Goal: Task Accomplishment & Management: Manage account settings

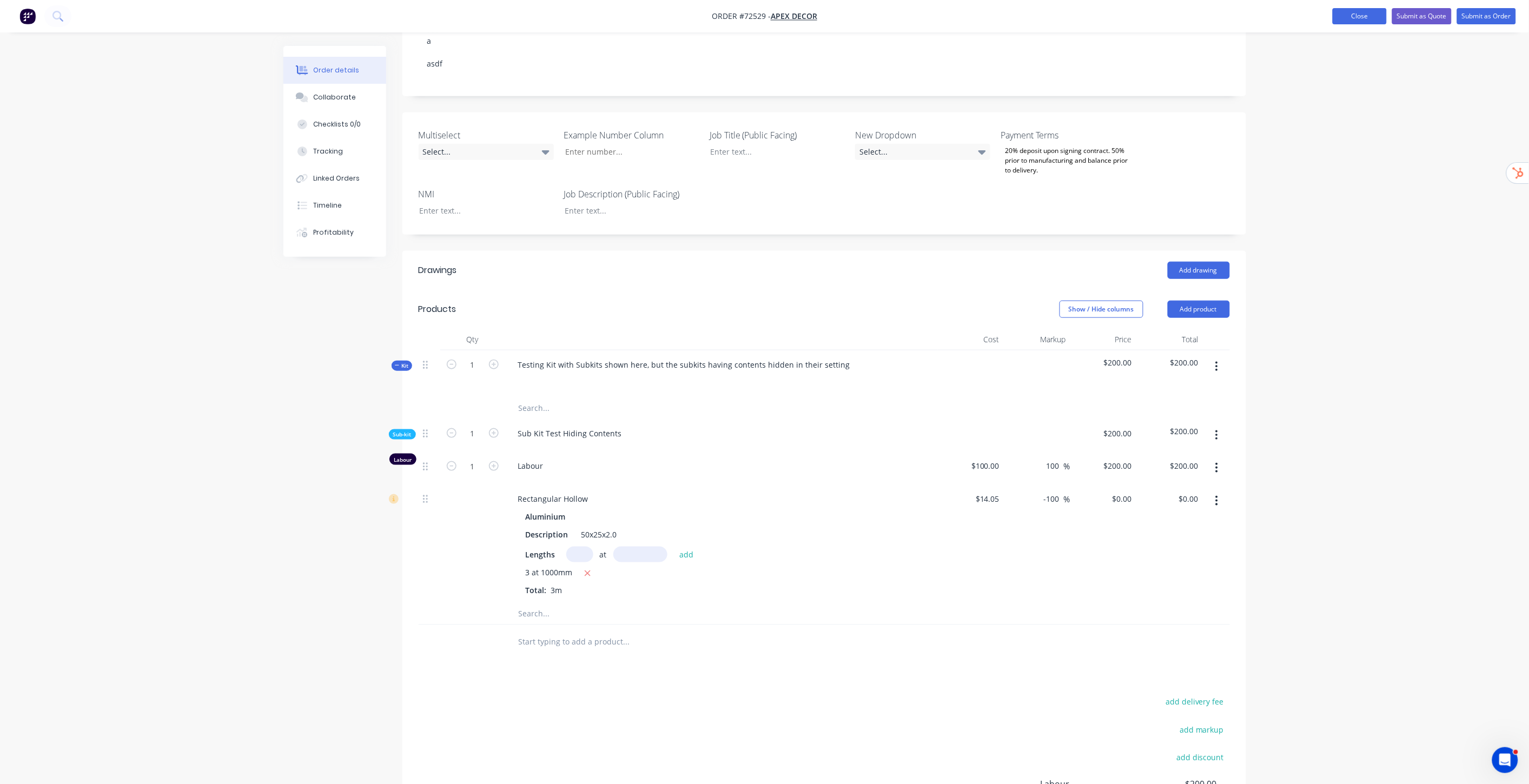
click at [1369, 13] on button "Close" at bounding box center [1359, 17] width 54 height 17
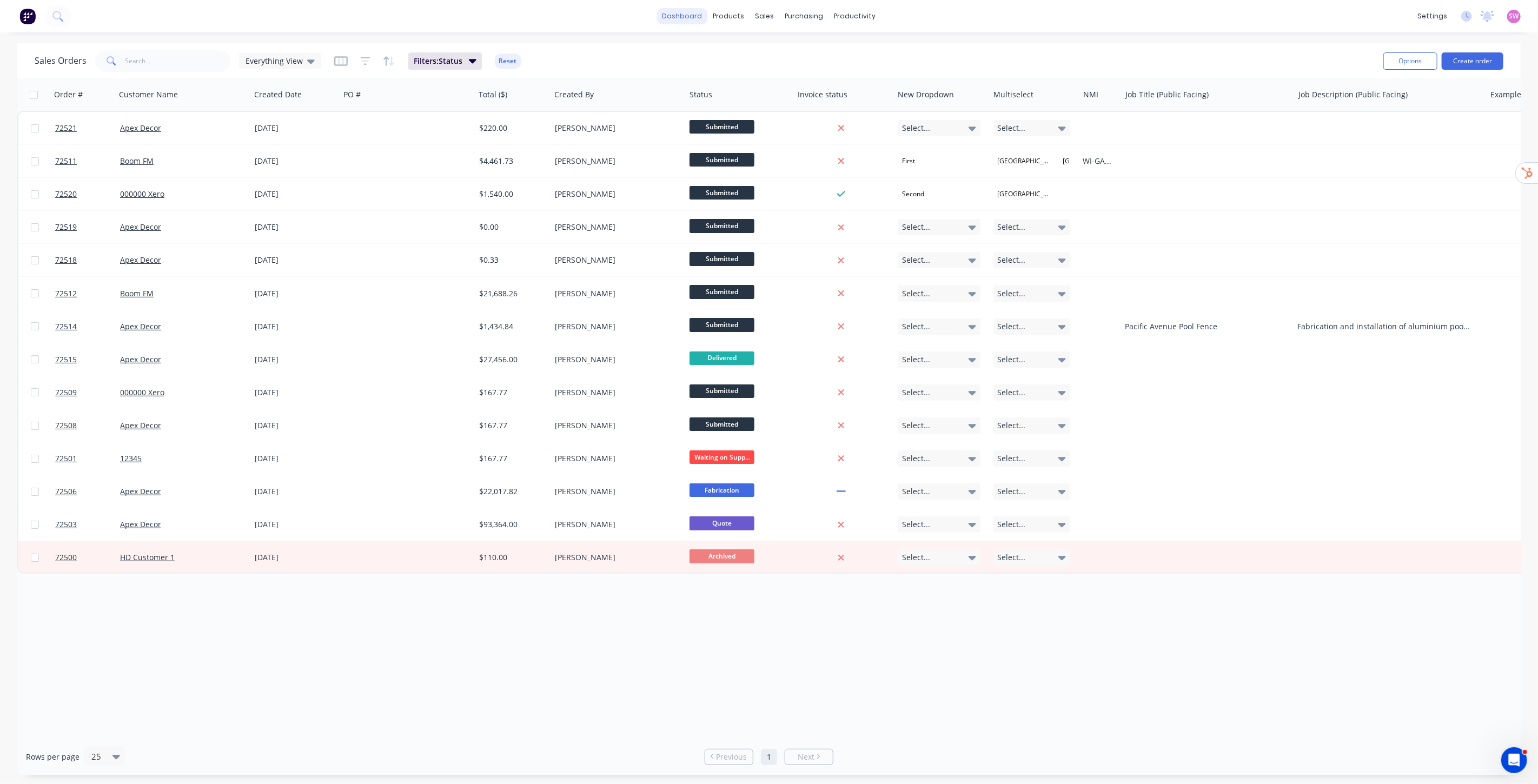
click at [684, 15] on link "dashboard" at bounding box center [683, 17] width 51 height 17
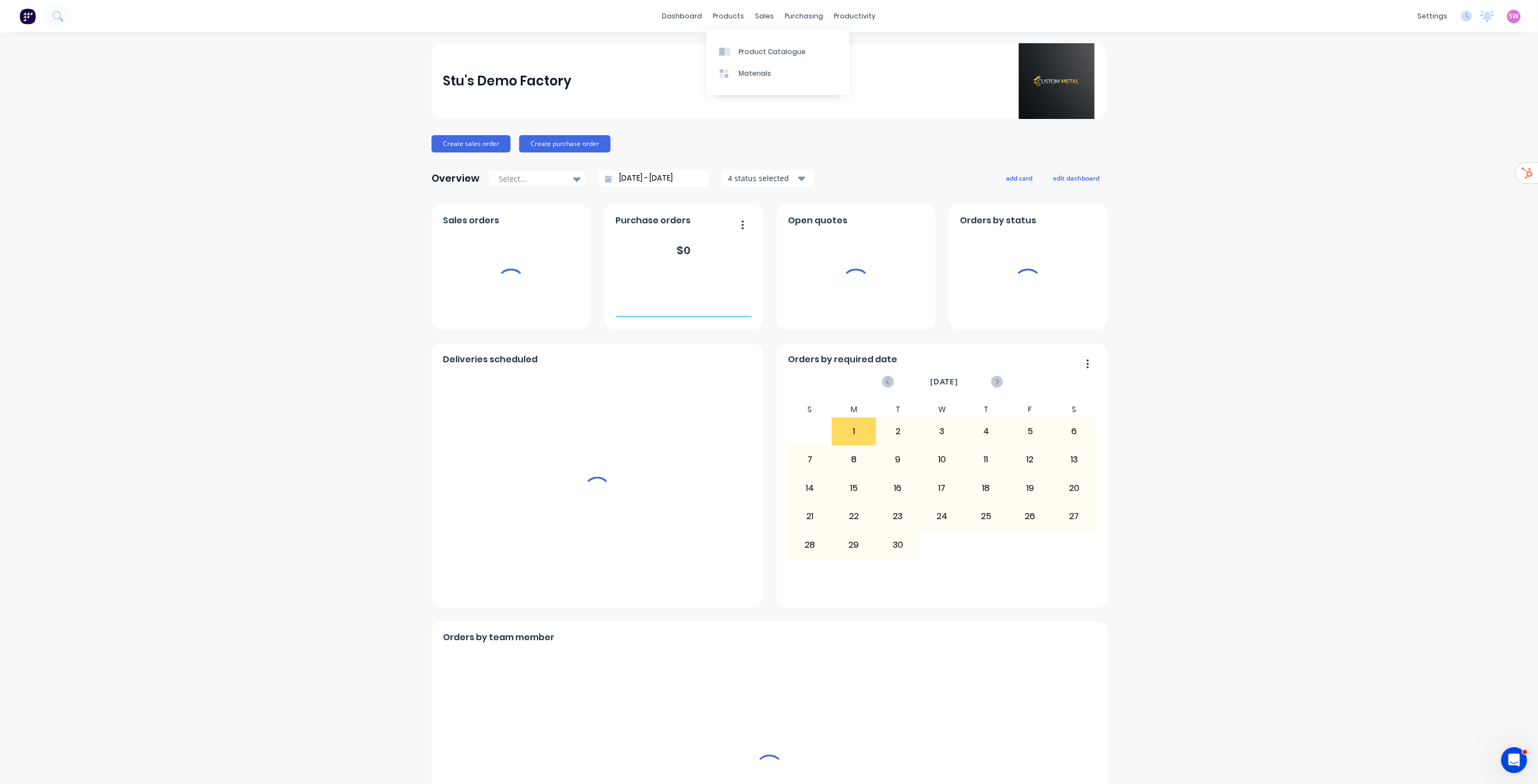
click at [1513, 17] on div "settings No new notifications Mark all as read You have no notifications SW Stu…" at bounding box center [1475, 17] width 126 height 17
click at [1509, 17] on span "SW" at bounding box center [1514, 16] width 10 height 10
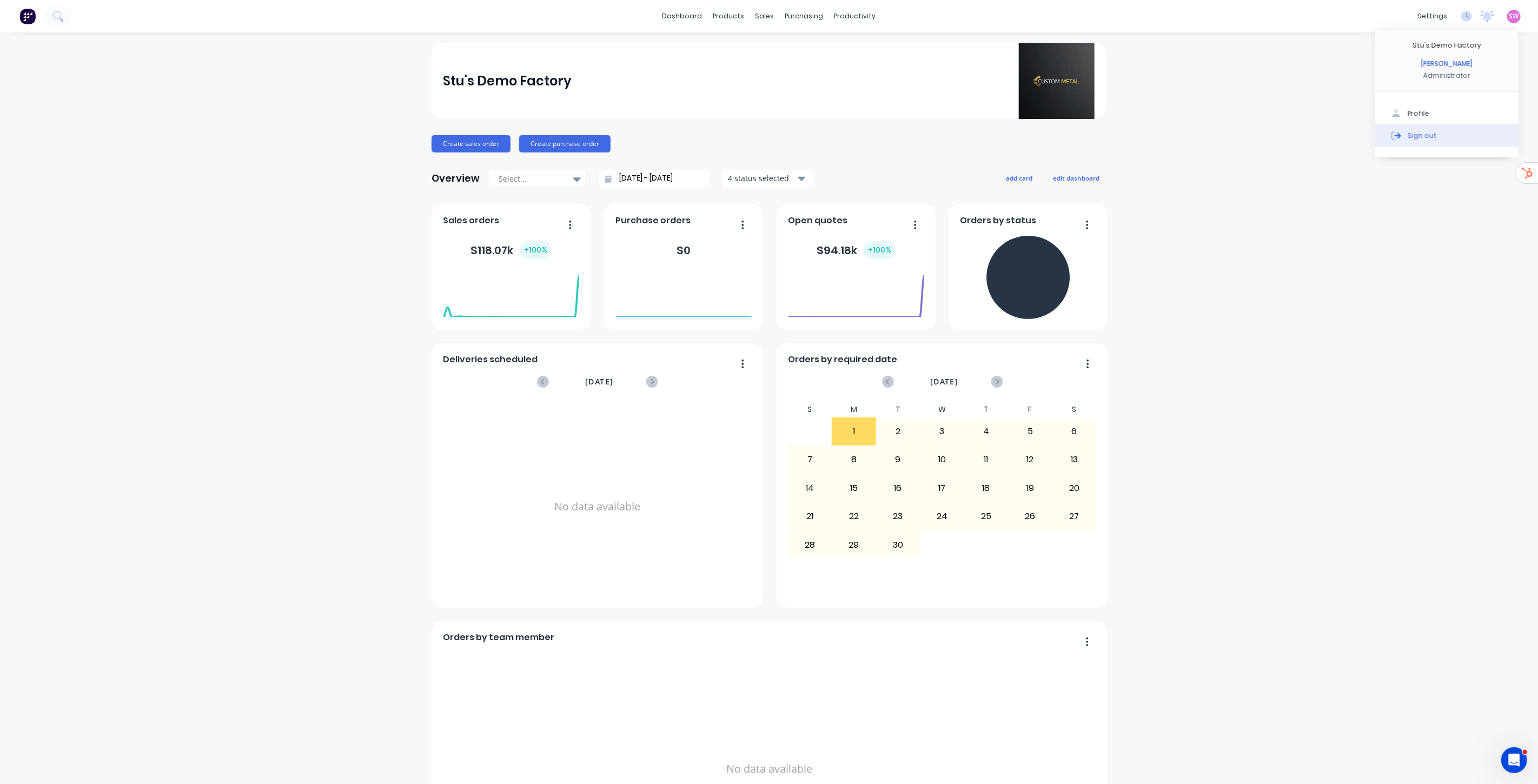
click at [1431, 132] on button "Sign out" at bounding box center [1447, 135] width 144 height 22
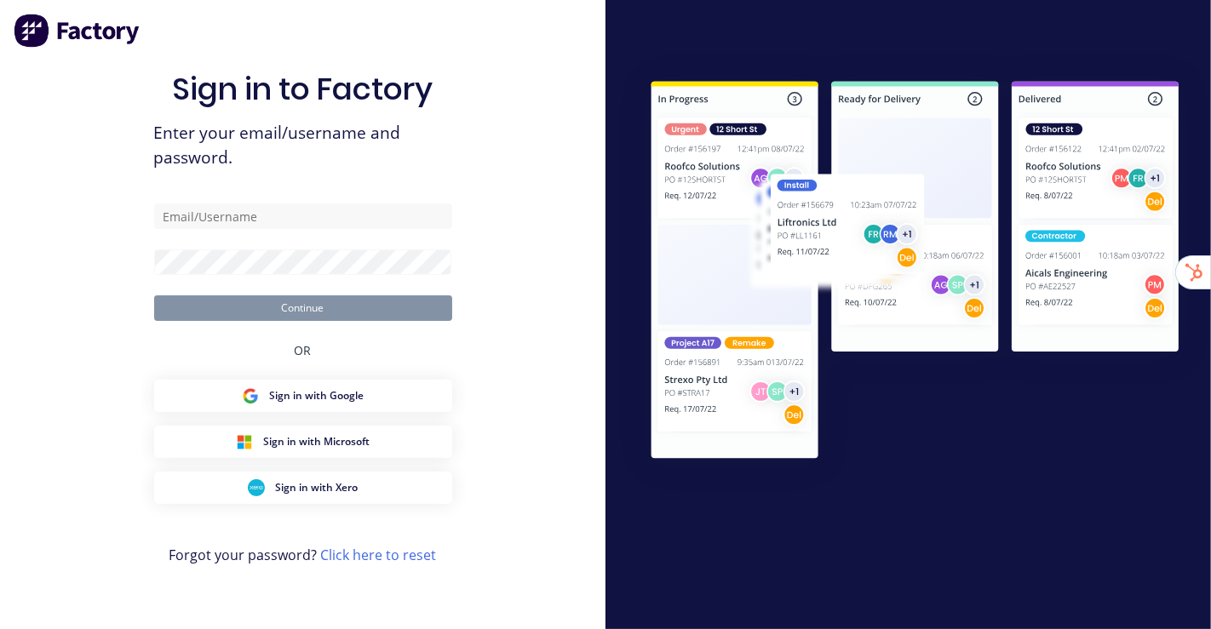
type input "[EMAIL_ADDRESS][DOMAIN_NAME]"
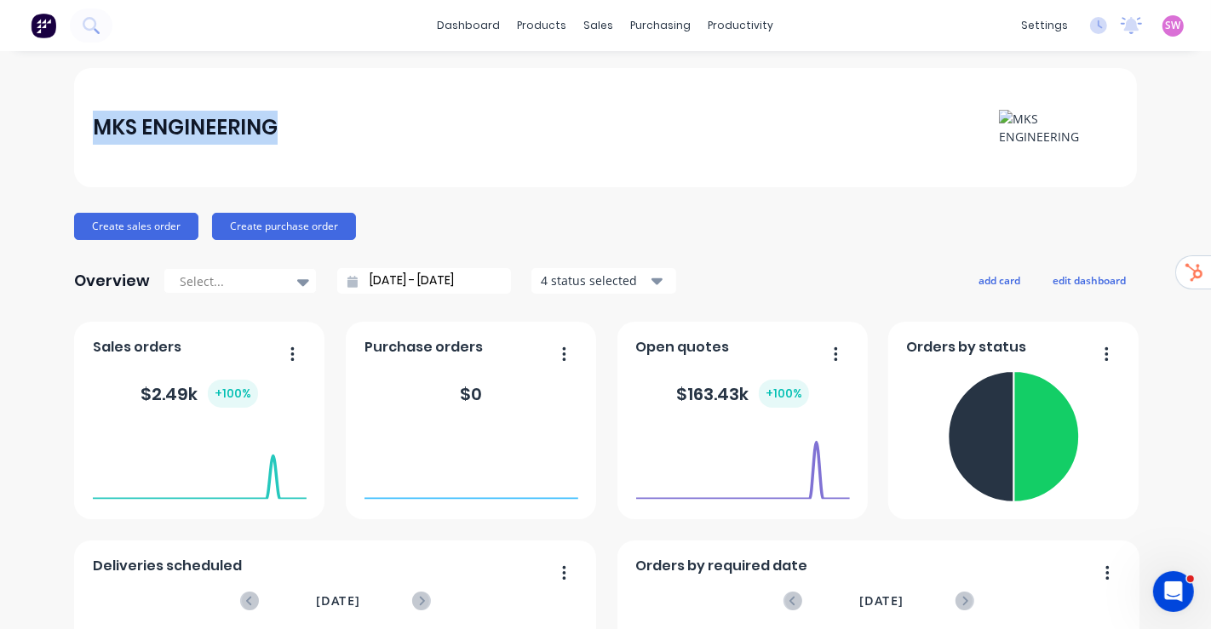
drag, startPoint x: 269, startPoint y: 128, endPoint x: 88, endPoint y: 128, distance: 181.4
click at [93, 128] on div "MKS ENGINEERING" at bounding box center [606, 128] width 1026 height 36
copy div "MKS ENGINEERING"
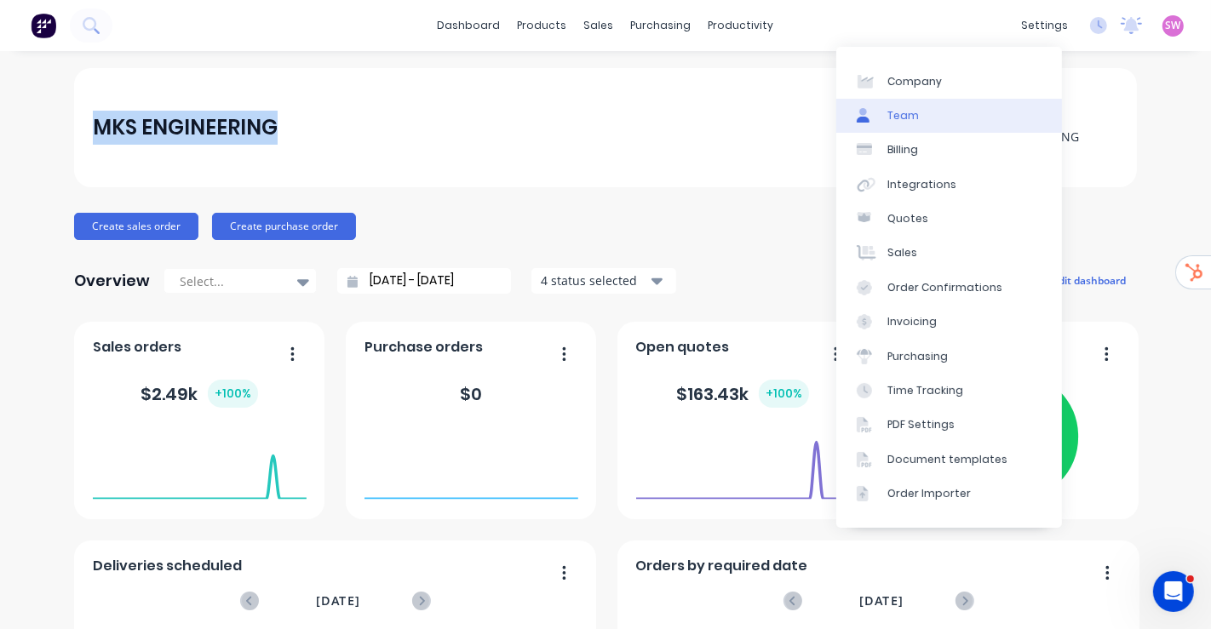
click at [978, 131] on link "Team" at bounding box center [949, 116] width 226 height 34
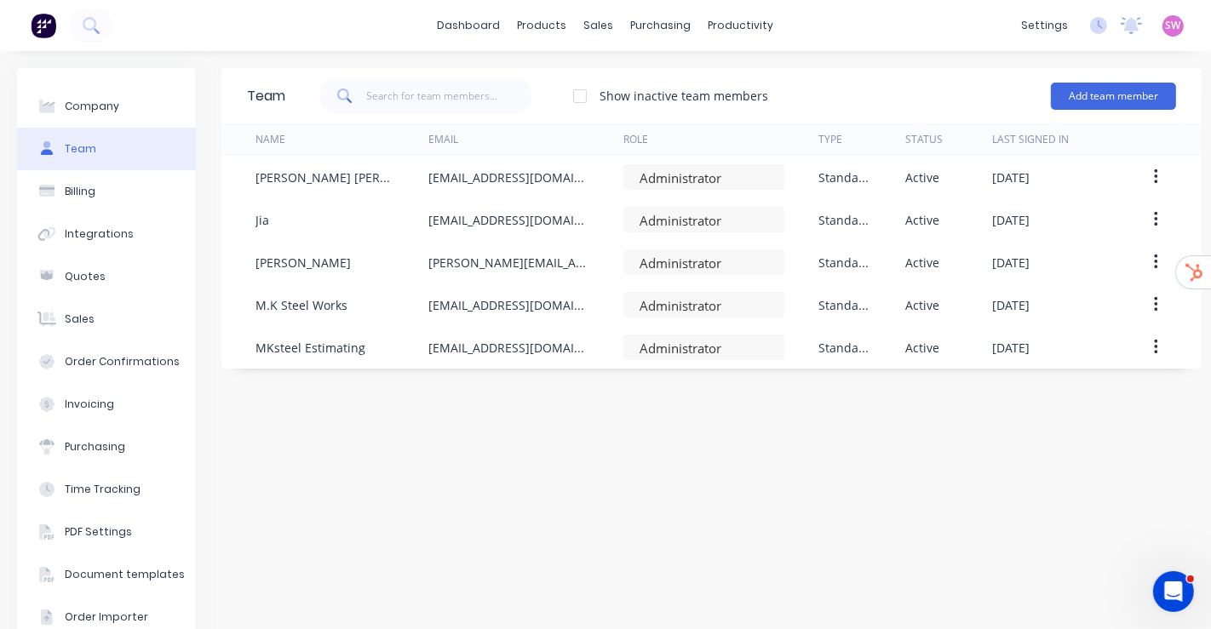
click at [577, 415] on div "Team Show inactive team members Add team member Name Email Role Type Status Las…" at bounding box center [711, 362] width 980 height 588
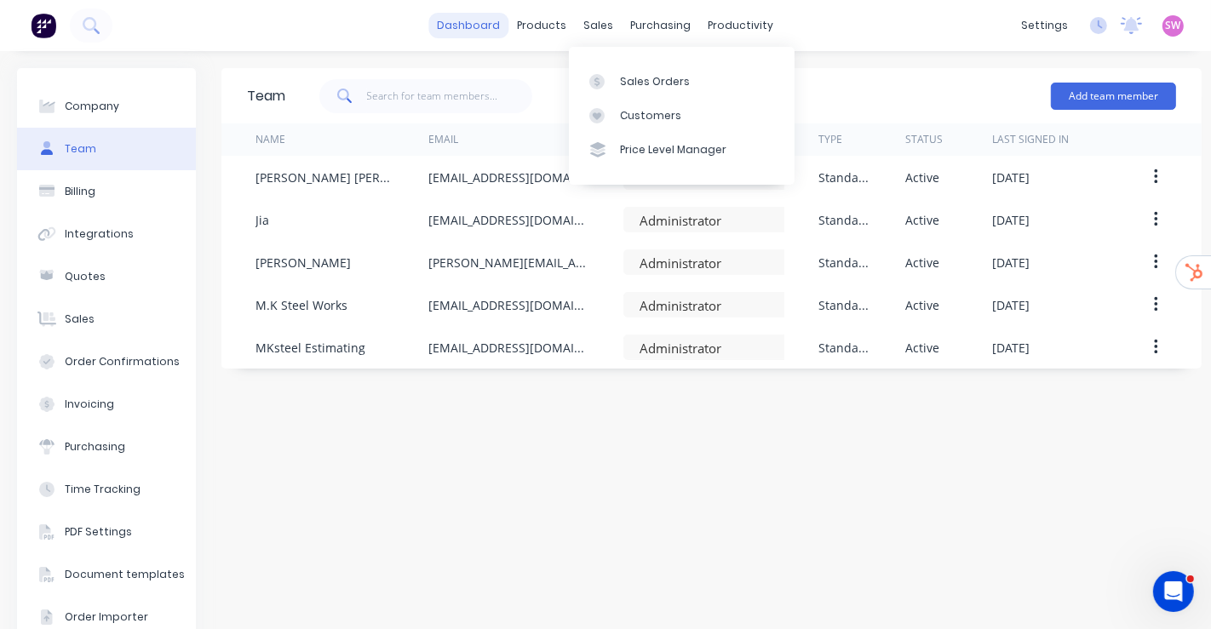
click at [439, 32] on link "dashboard" at bounding box center [469, 26] width 80 height 26
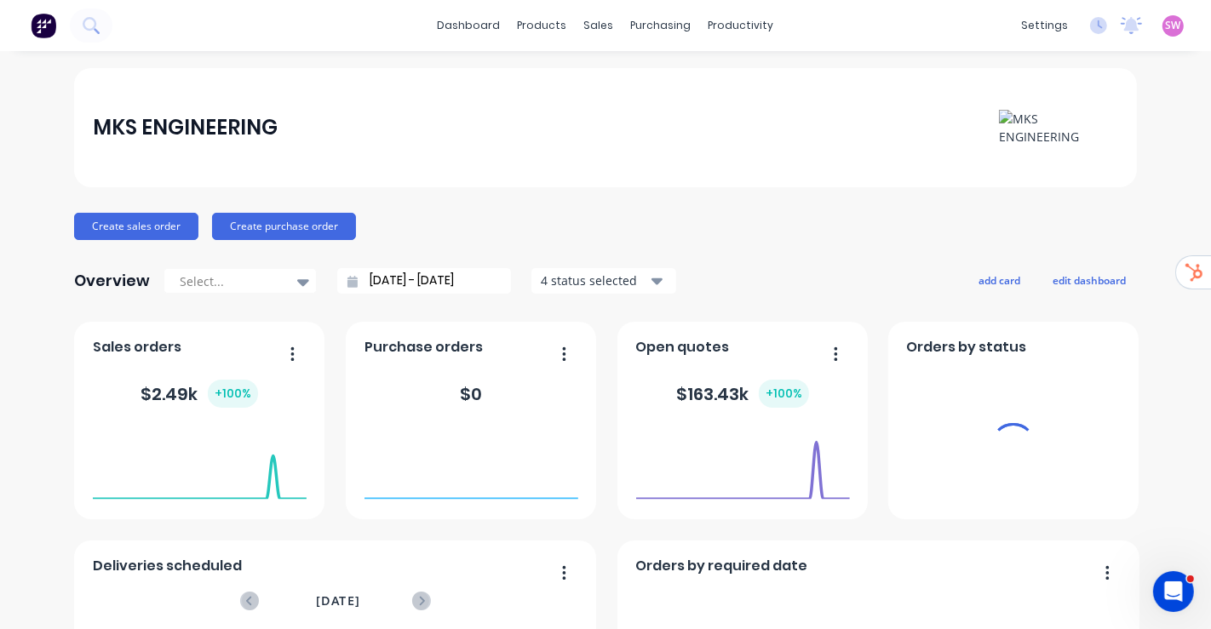
click at [1166, 26] on span "SW" at bounding box center [1173, 25] width 15 height 15
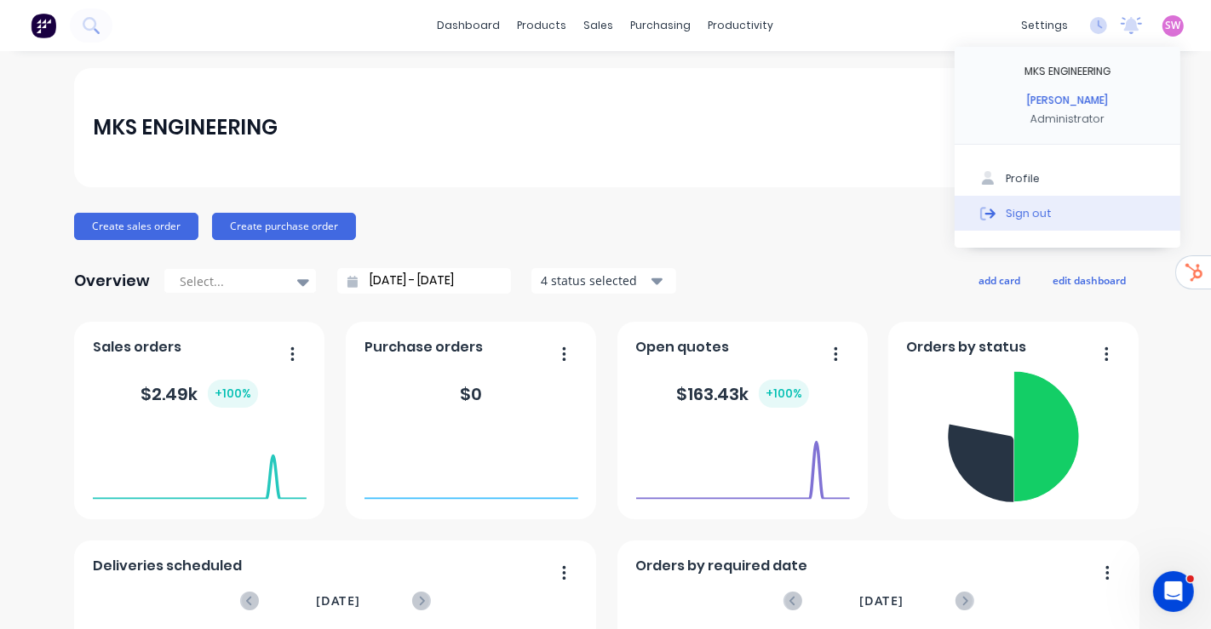
click at [1045, 221] on button "Sign out" at bounding box center [1068, 213] width 226 height 34
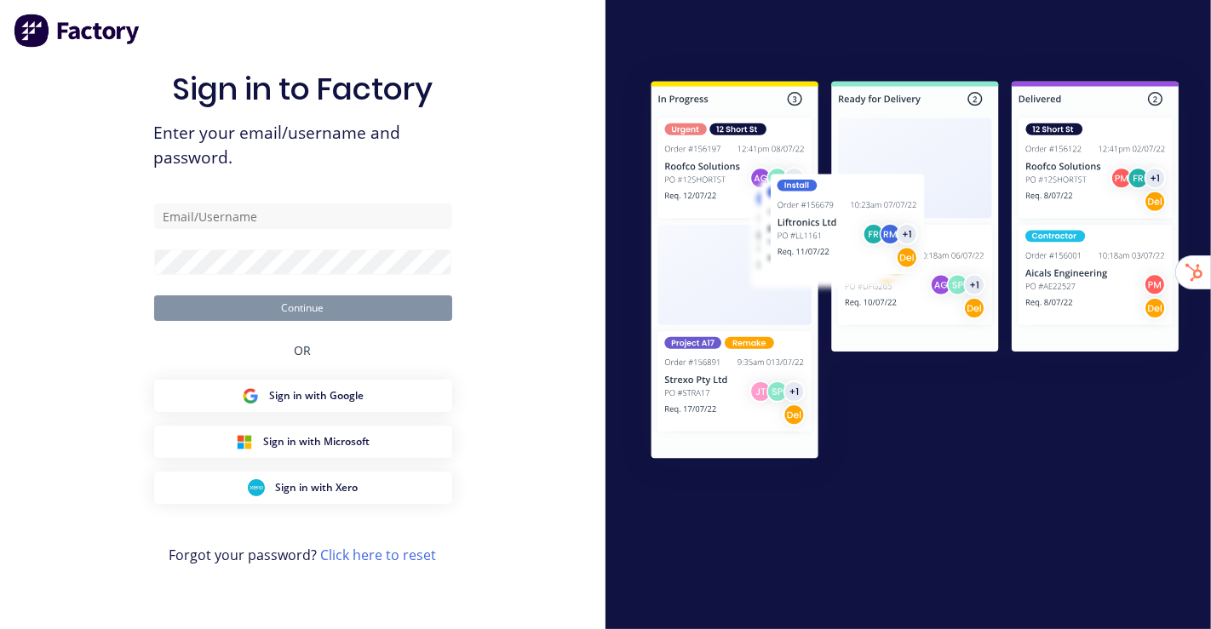
type input "[EMAIL_ADDRESS][DOMAIN_NAME]"
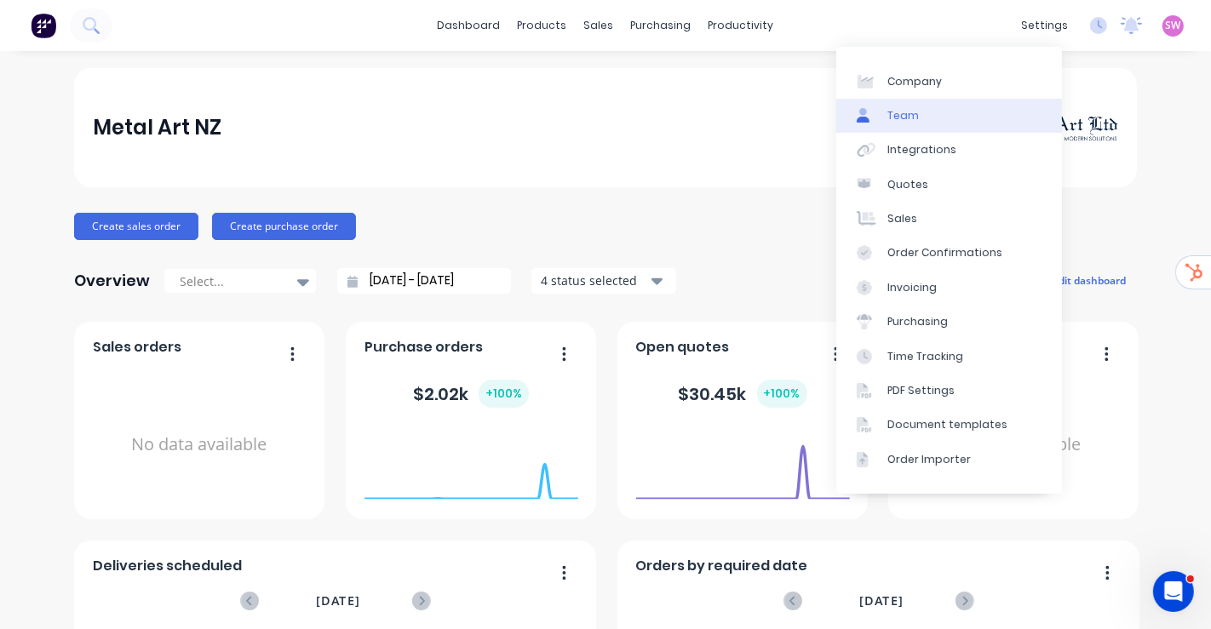
click at [904, 118] on div "Team" at bounding box center [903, 115] width 32 height 15
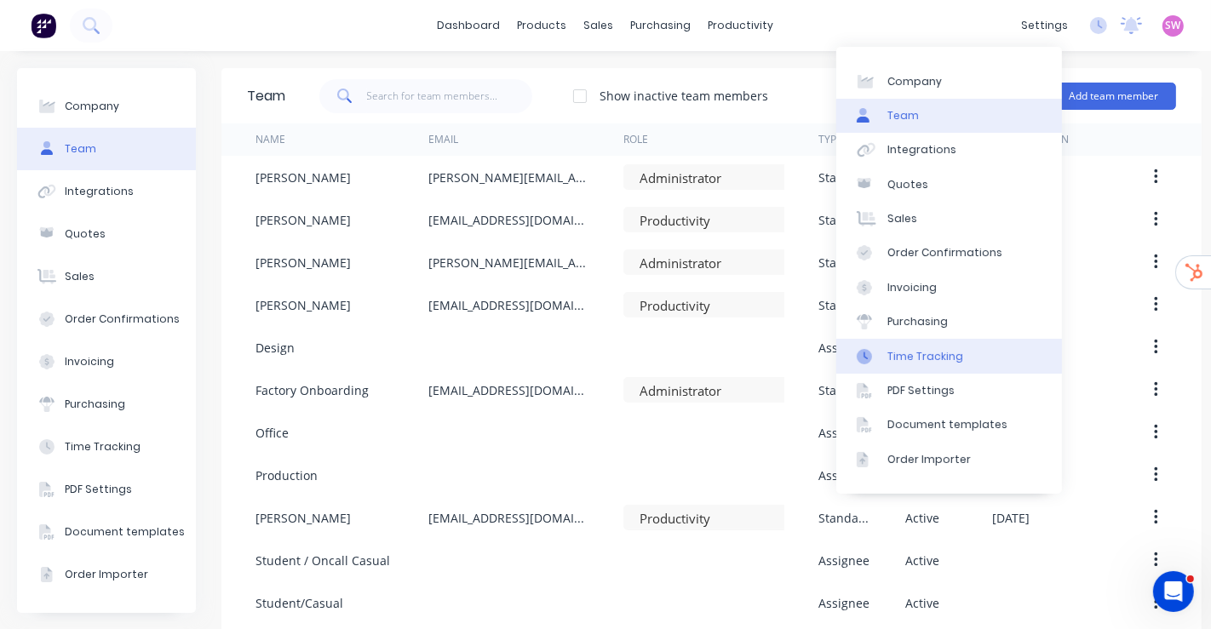
click at [958, 359] on link "Time Tracking" at bounding box center [949, 356] width 226 height 34
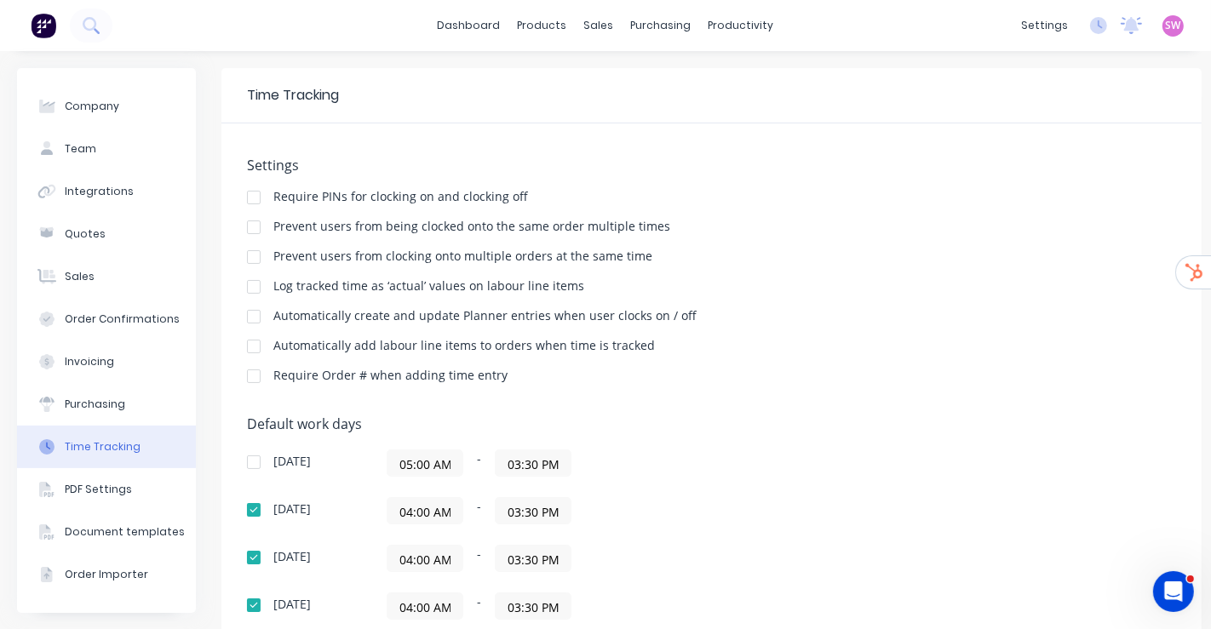
click at [254, 291] on div at bounding box center [254, 287] width 34 height 34
click at [983, 265] on div "Prevent users from clocking onto multiple orders at the same time" at bounding box center [711, 258] width 929 height 16
click at [569, 85] on div "Product Catalogue" at bounding box center [611, 81] width 106 height 15
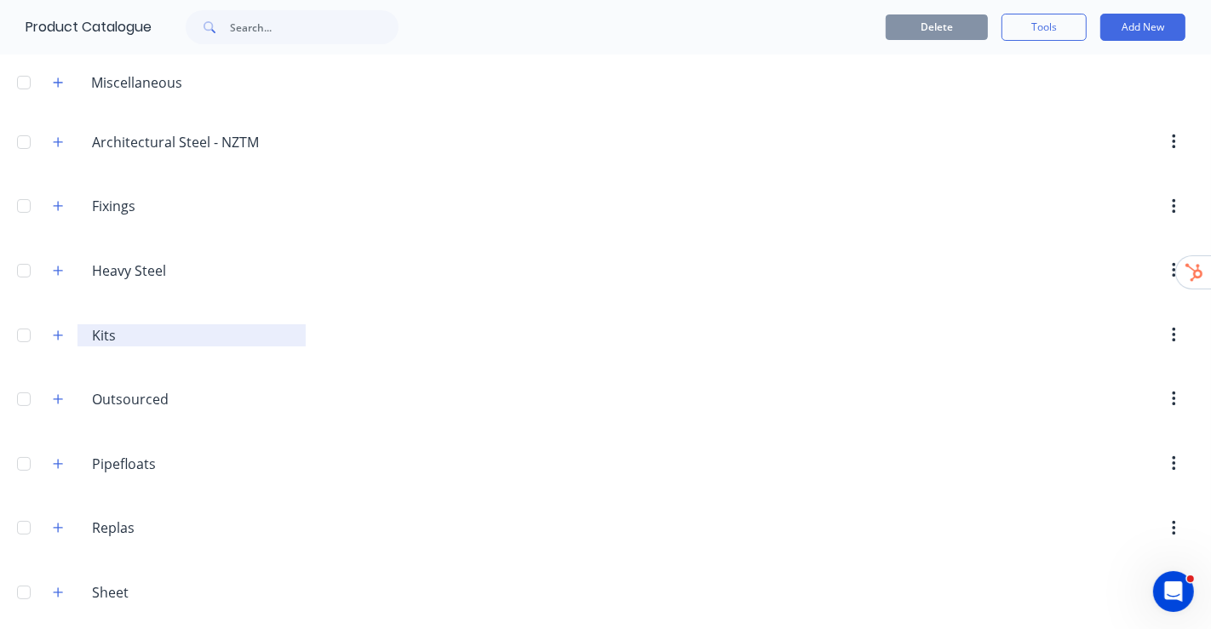
scroll to position [141, 0]
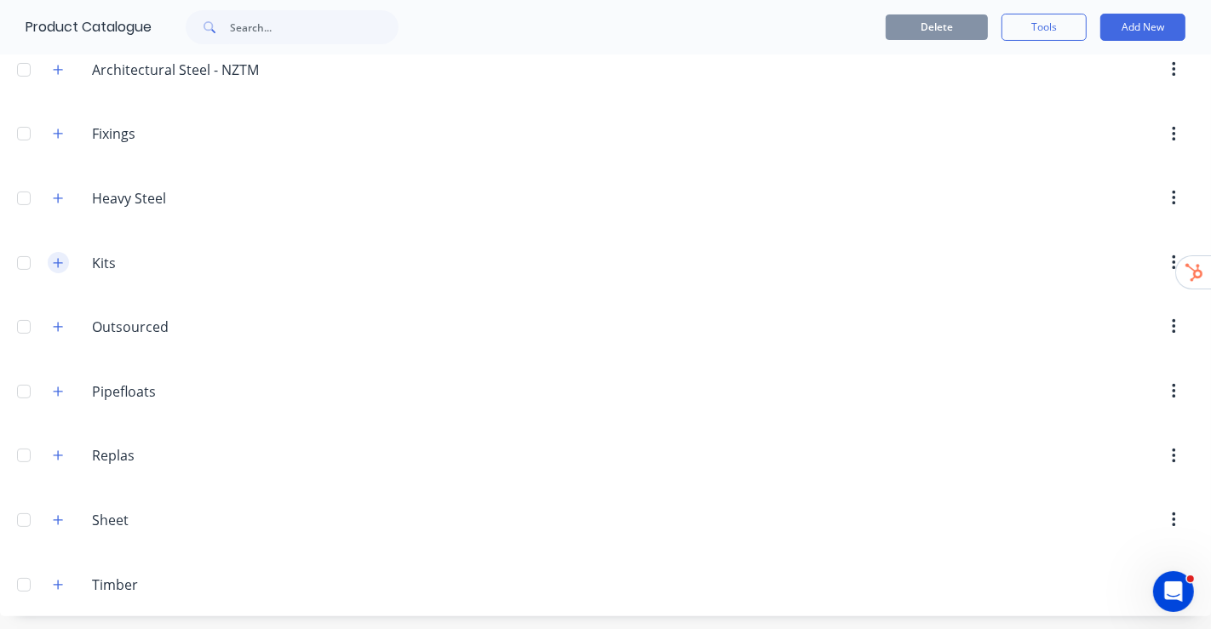
click at [54, 257] on icon "button" at bounding box center [58, 263] width 10 height 12
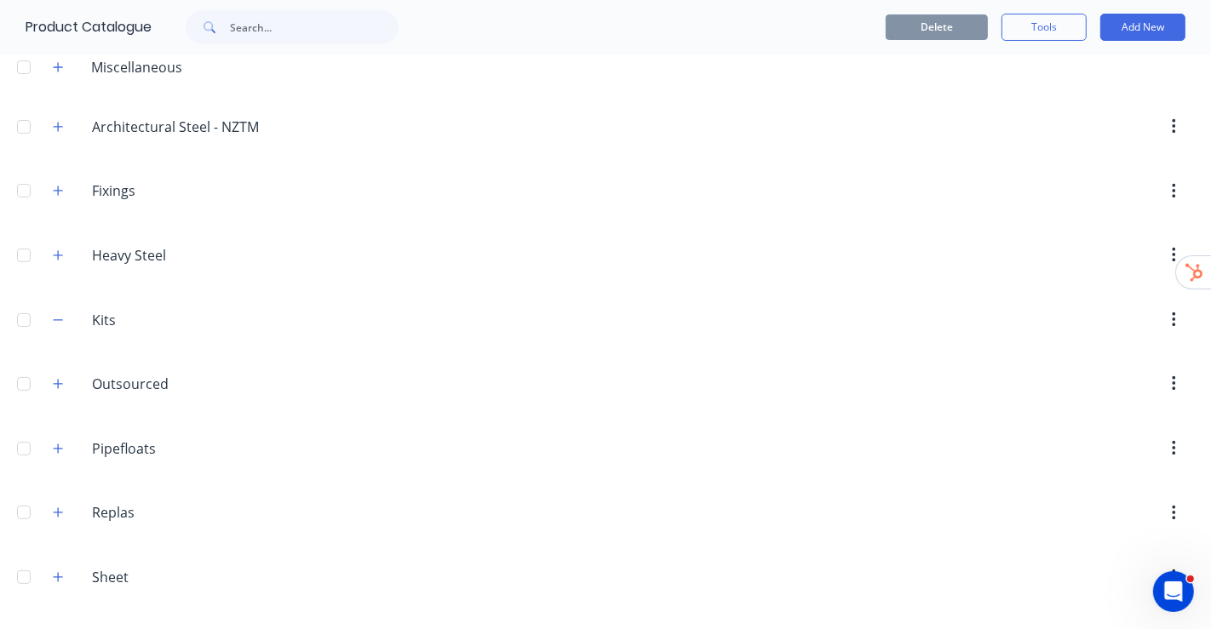
scroll to position [46, 0]
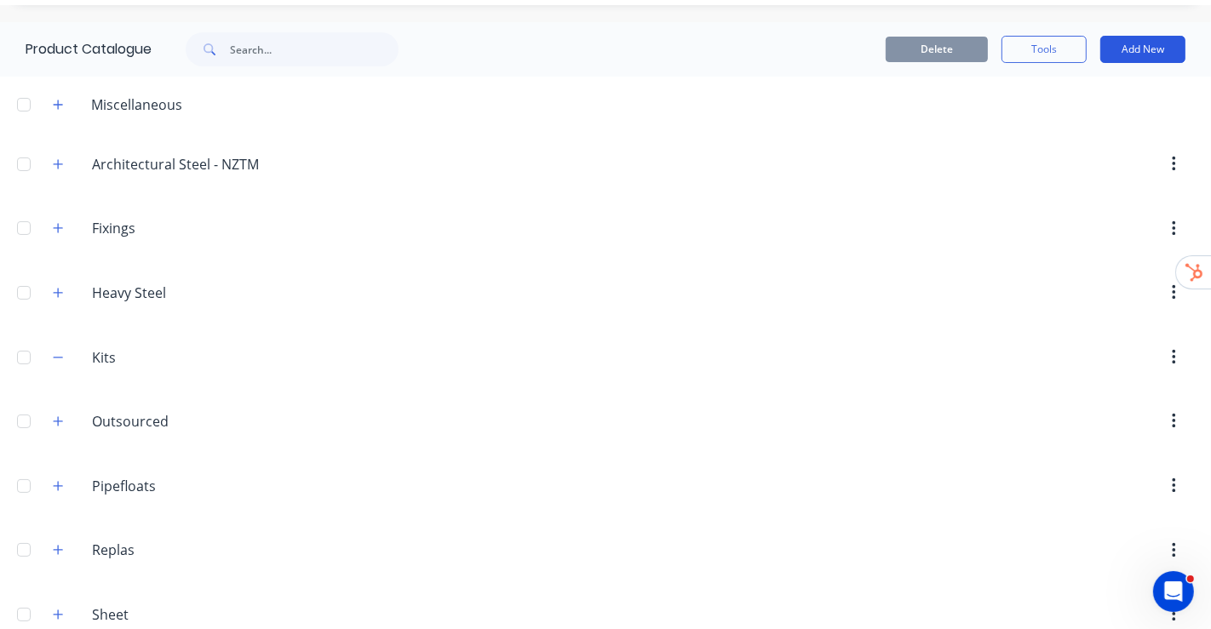
click at [1145, 48] on button "Add New" at bounding box center [1142, 49] width 85 height 27
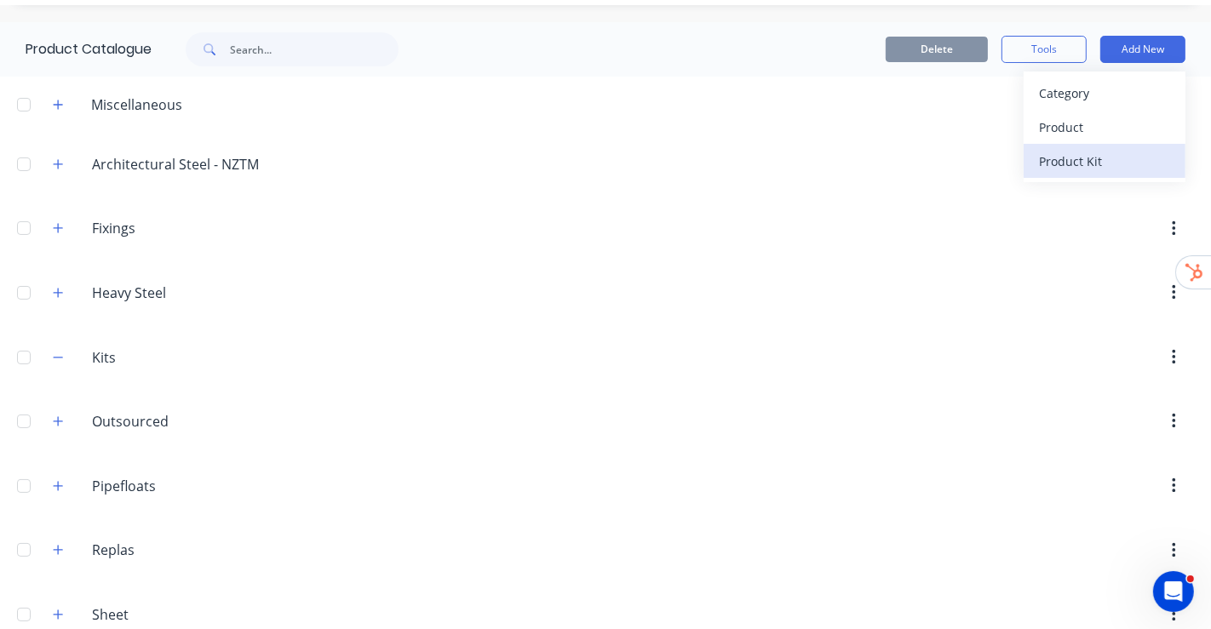
click at [1063, 160] on div "Product Kit" at bounding box center [1104, 161] width 131 height 25
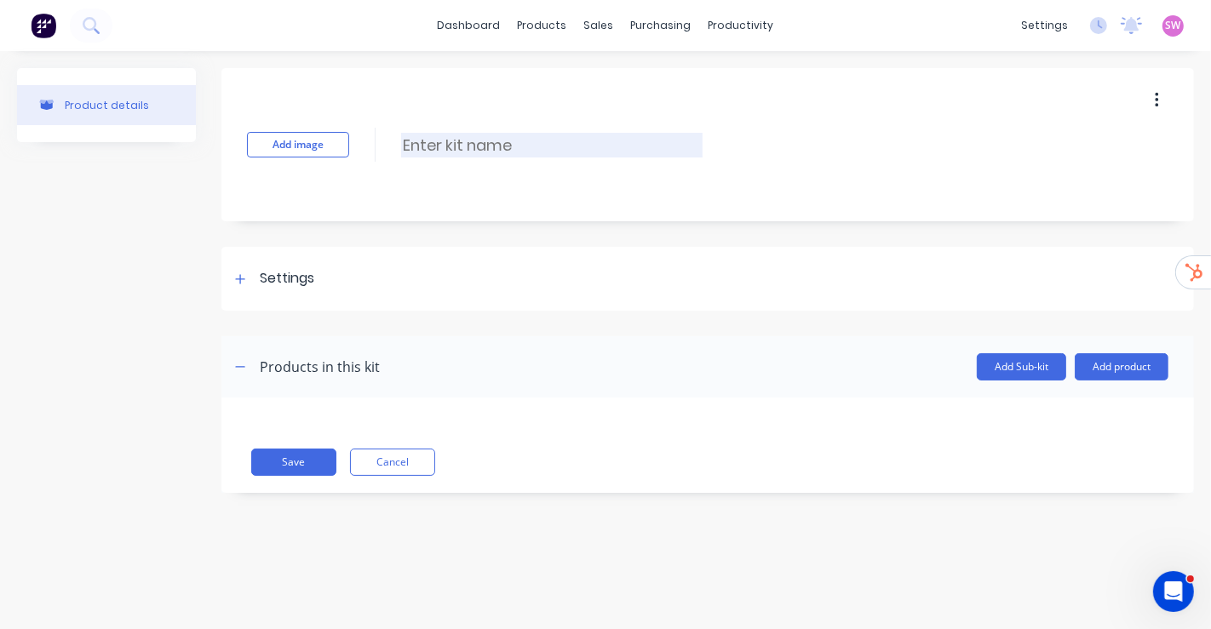
click at [469, 145] on input at bounding box center [551, 145] width 301 height 25
type input "Product Kit Template"
click at [255, 274] on div "Settings" at bounding box center [272, 278] width 84 height 21
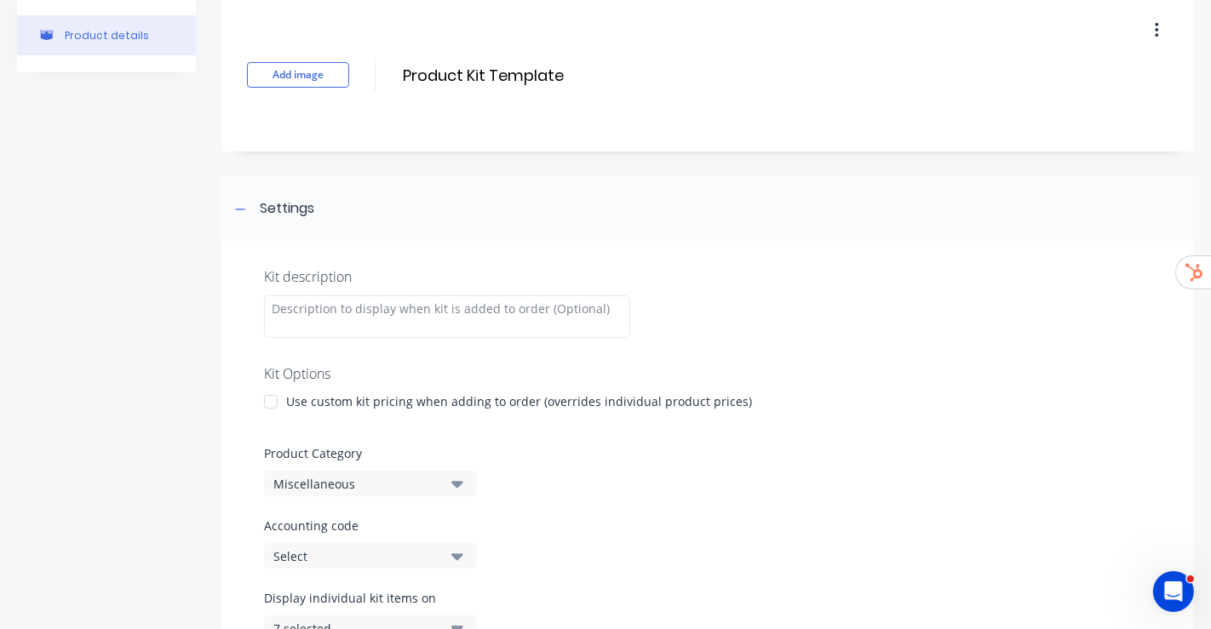
scroll to position [189, 0]
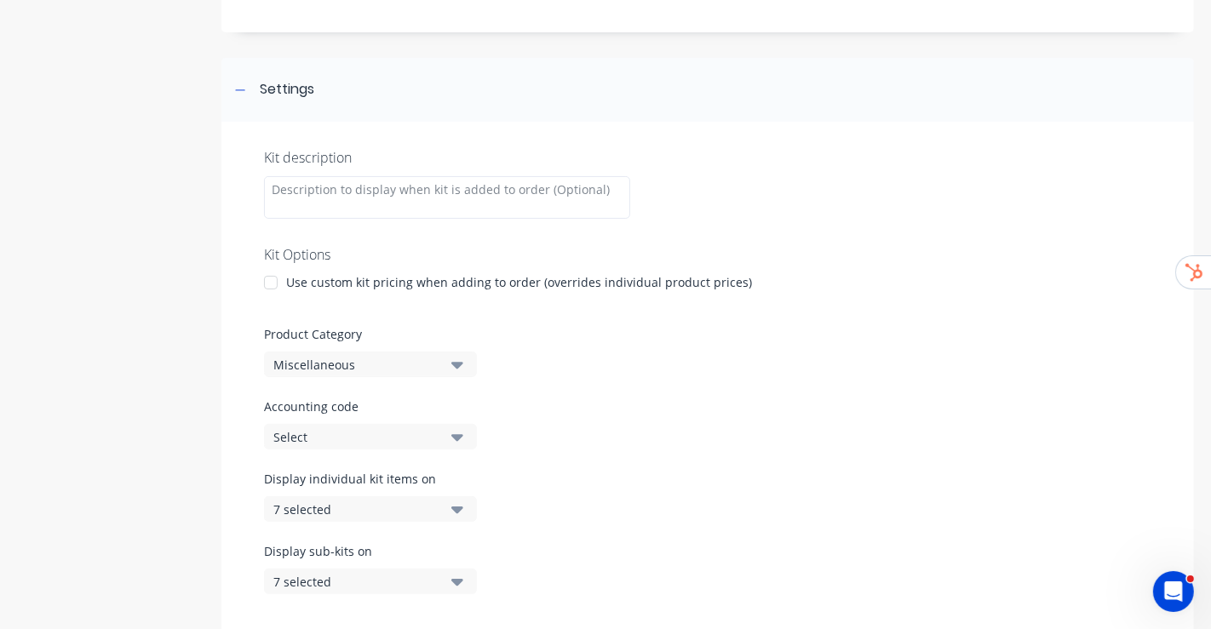
click at [419, 366] on div "Miscellaneous" at bounding box center [355, 365] width 165 height 18
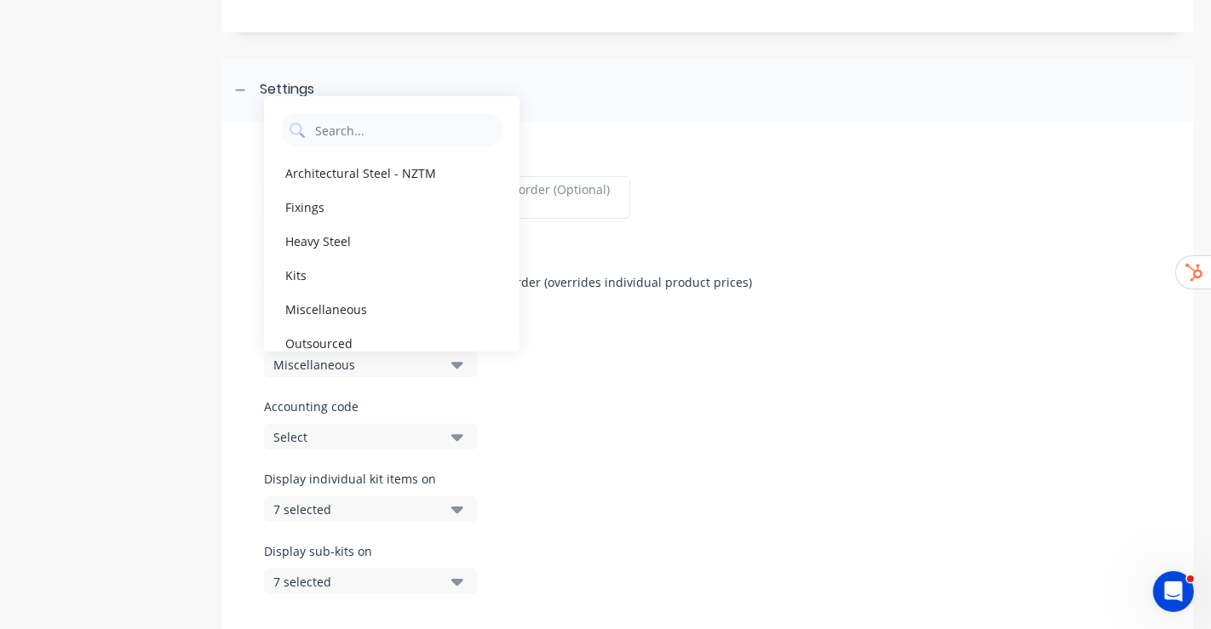
click at [831, 339] on label "Product Category" at bounding box center [707, 334] width 887 height 18
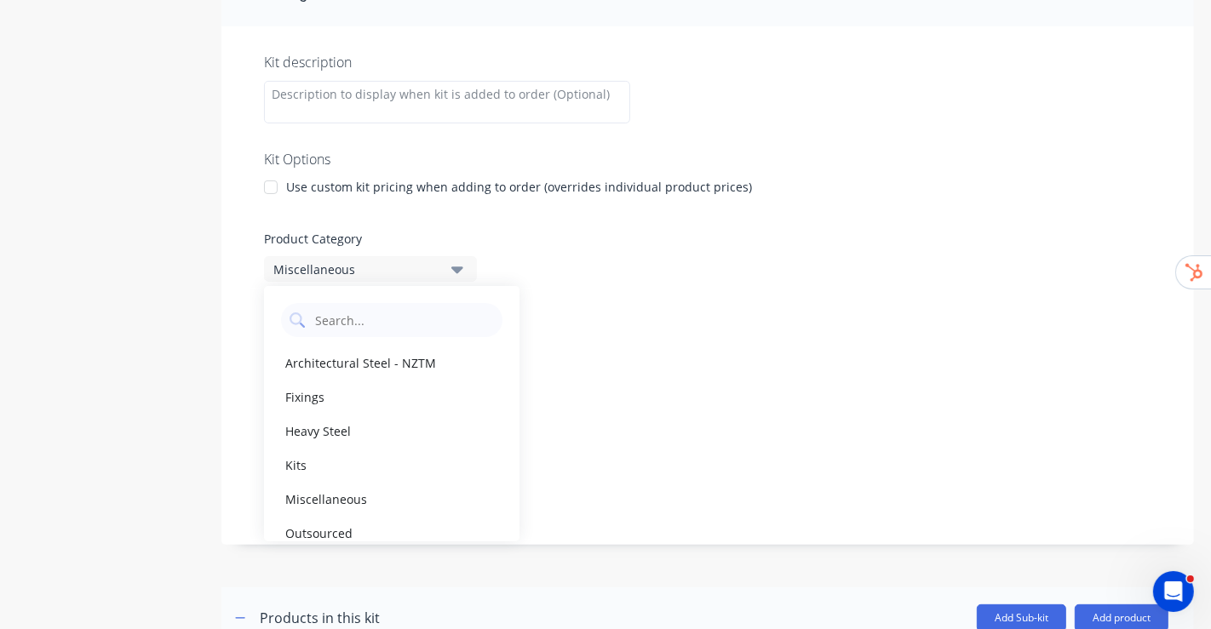
scroll to position [378, 0]
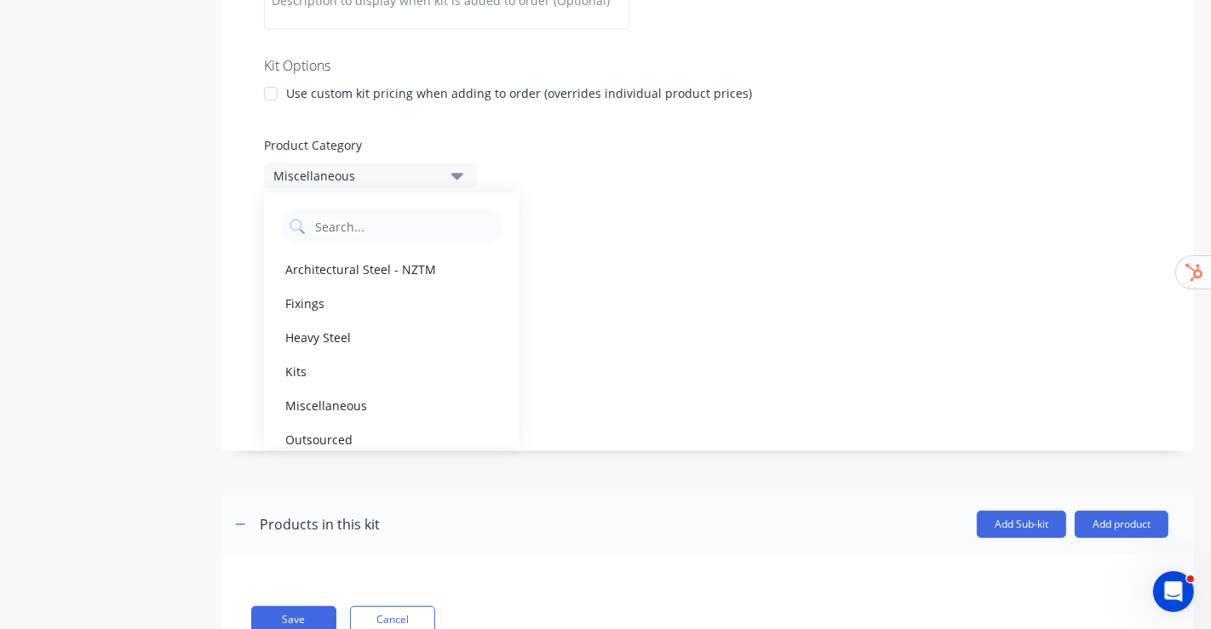
click at [447, 176] on button "Miscellaneous" at bounding box center [370, 176] width 213 height 26
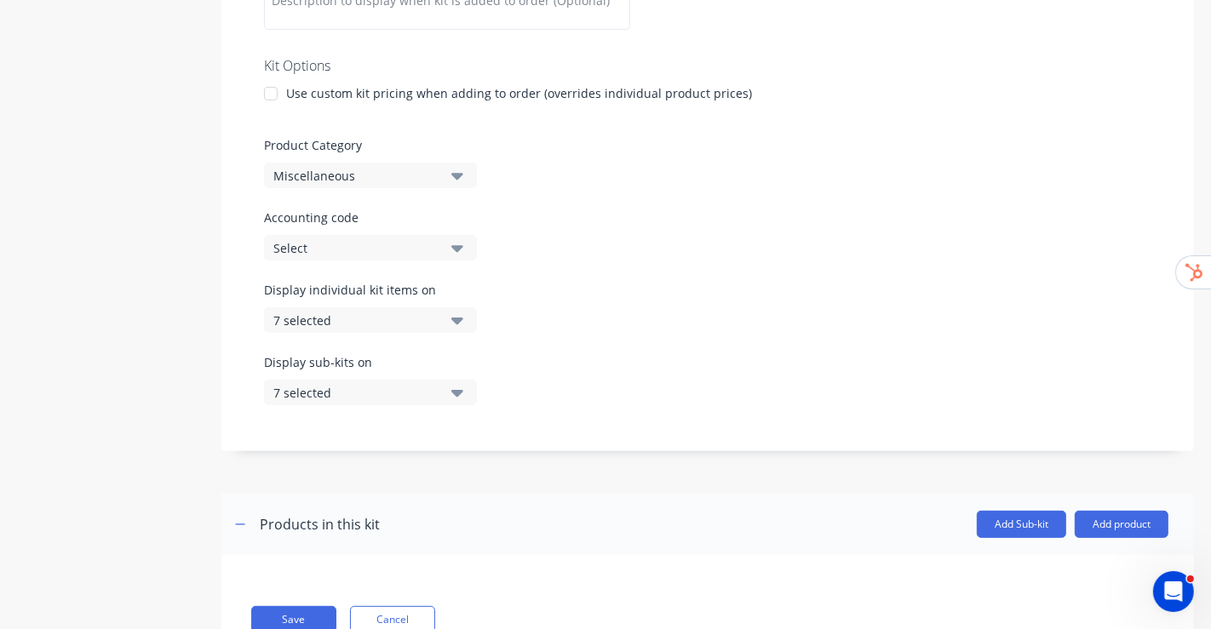
click at [659, 165] on div "Product Category Miscellaneous" at bounding box center [707, 162] width 887 height 52
click at [433, 319] on div "7 selected" at bounding box center [355, 321] width 165 height 18
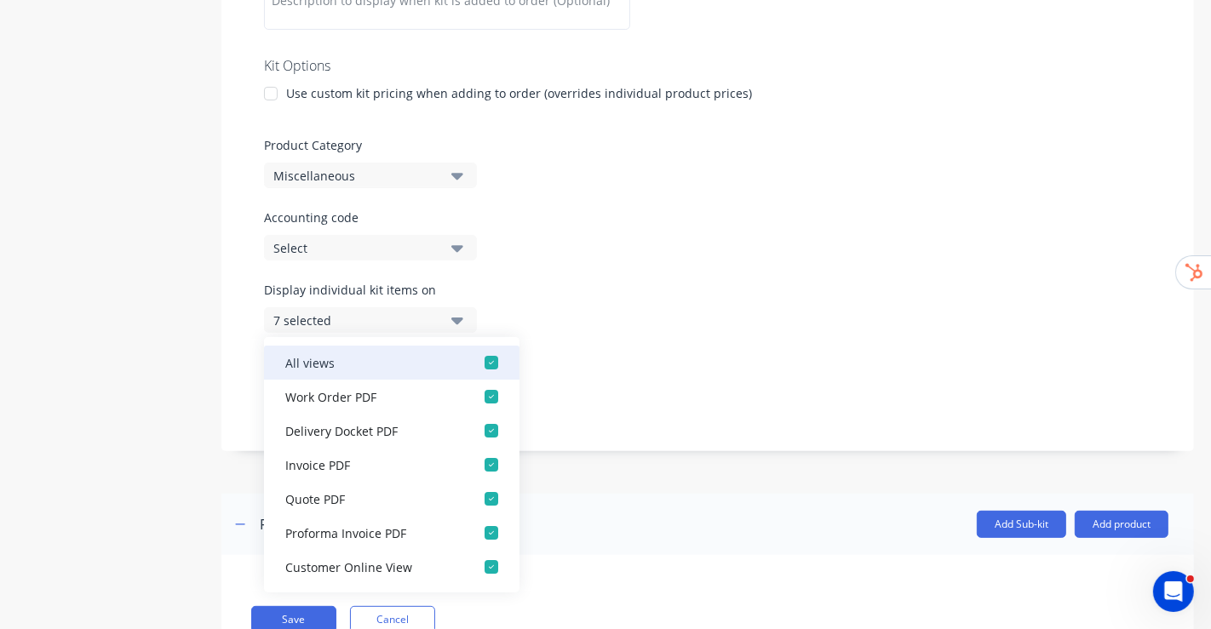
click at [488, 357] on div "button" at bounding box center [491, 363] width 34 height 34
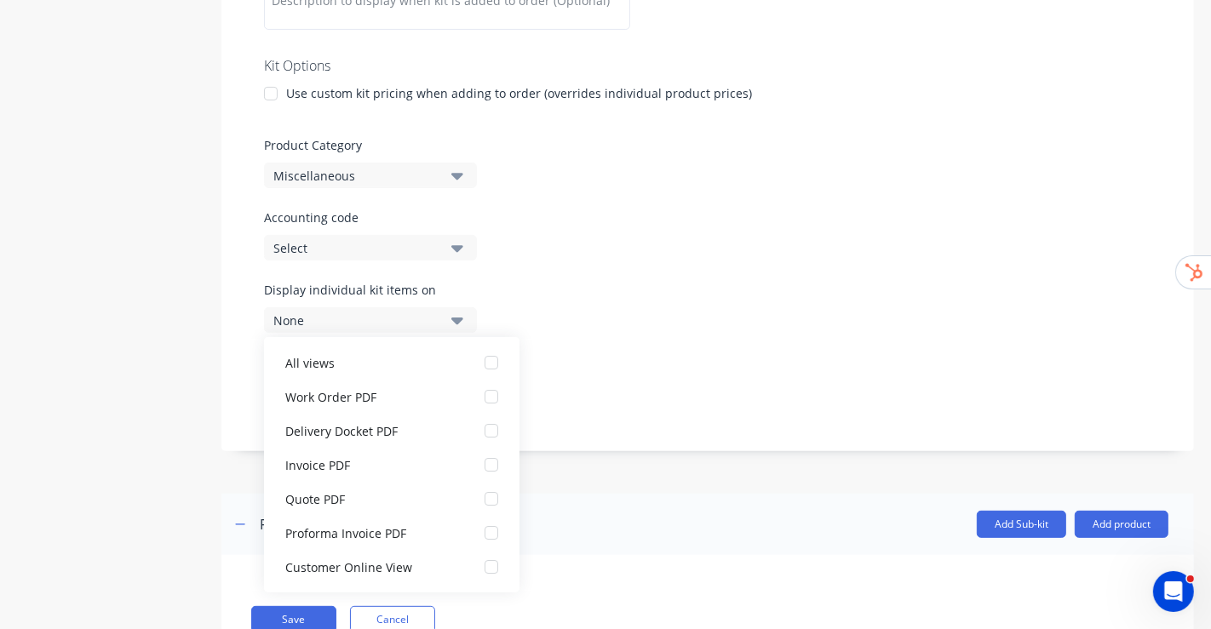
click at [433, 310] on button "None" at bounding box center [370, 320] width 213 height 26
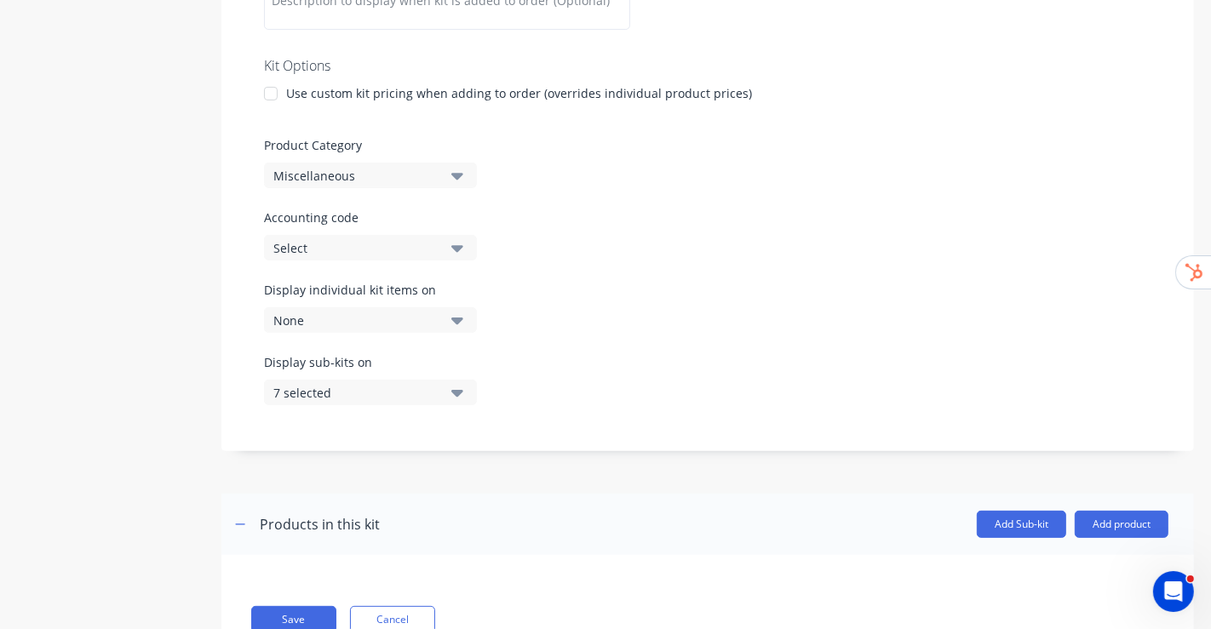
click at [669, 283] on div "Display individual kit items on None" at bounding box center [707, 317] width 887 height 72
drag, startPoint x: 455, startPoint y: 390, endPoint x: 456, endPoint y: 400, distance: 10.4
click at [455, 390] on icon "button" at bounding box center [457, 393] width 12 height 7
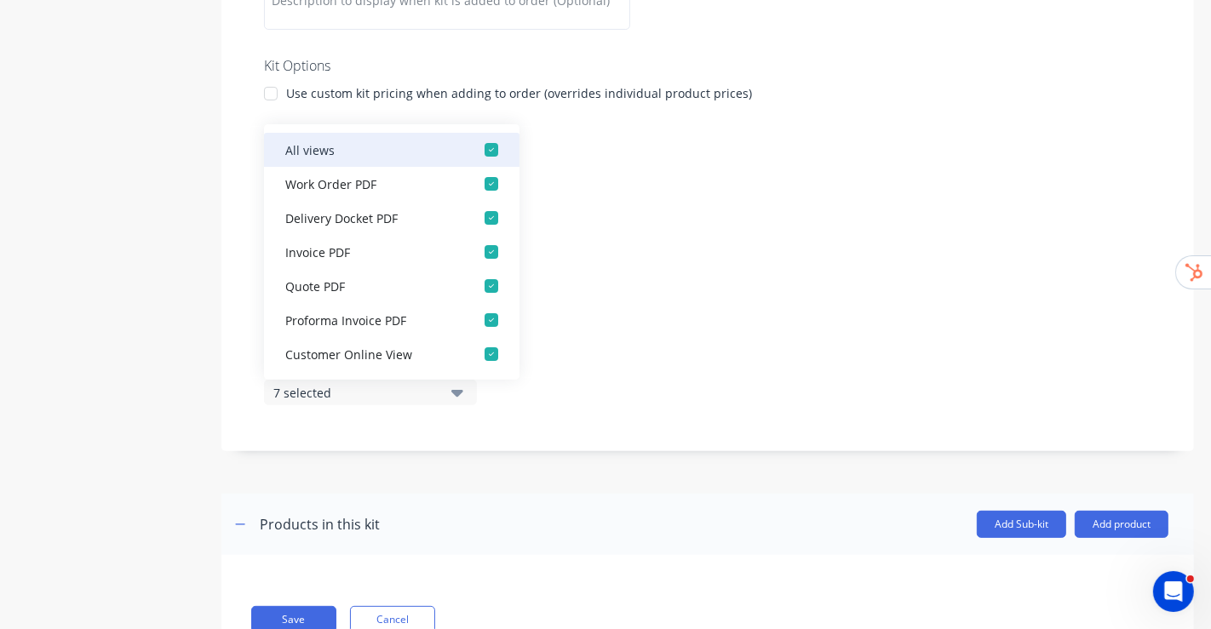
click at [474, 150] on div "button" at bounding box center [491, 150] width 34 height 34
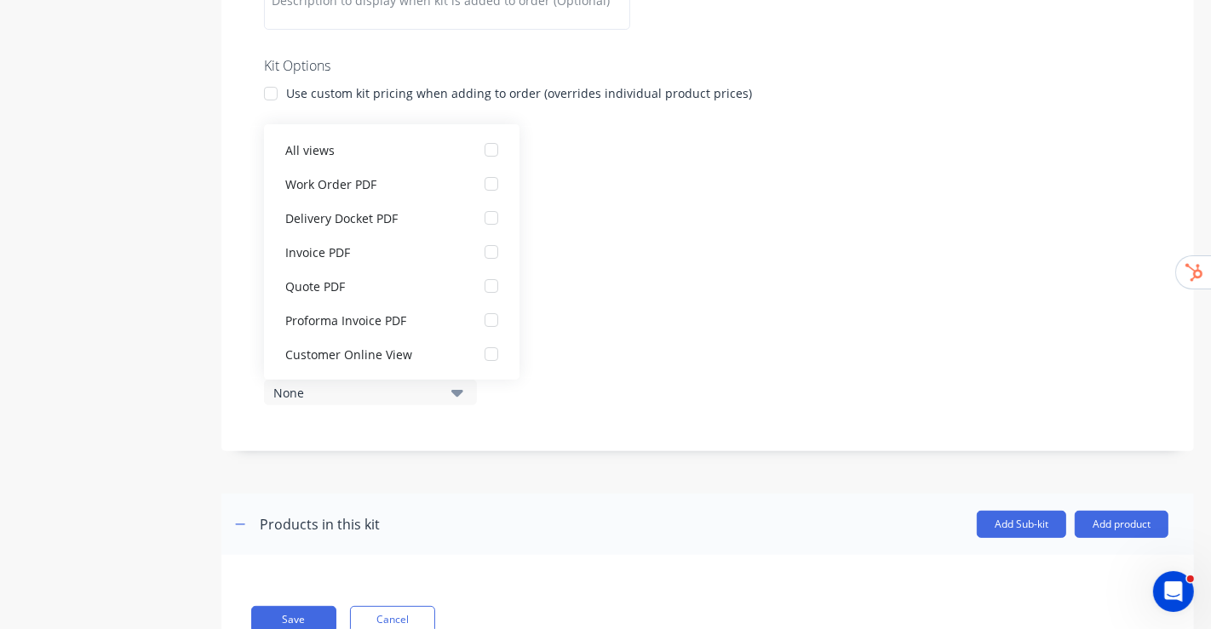
click at [703, 202] on div "Kit description Kit Options Use custom kit pricing when adding to order (overri…" at bounding box center [707, 192] width 973 height 519
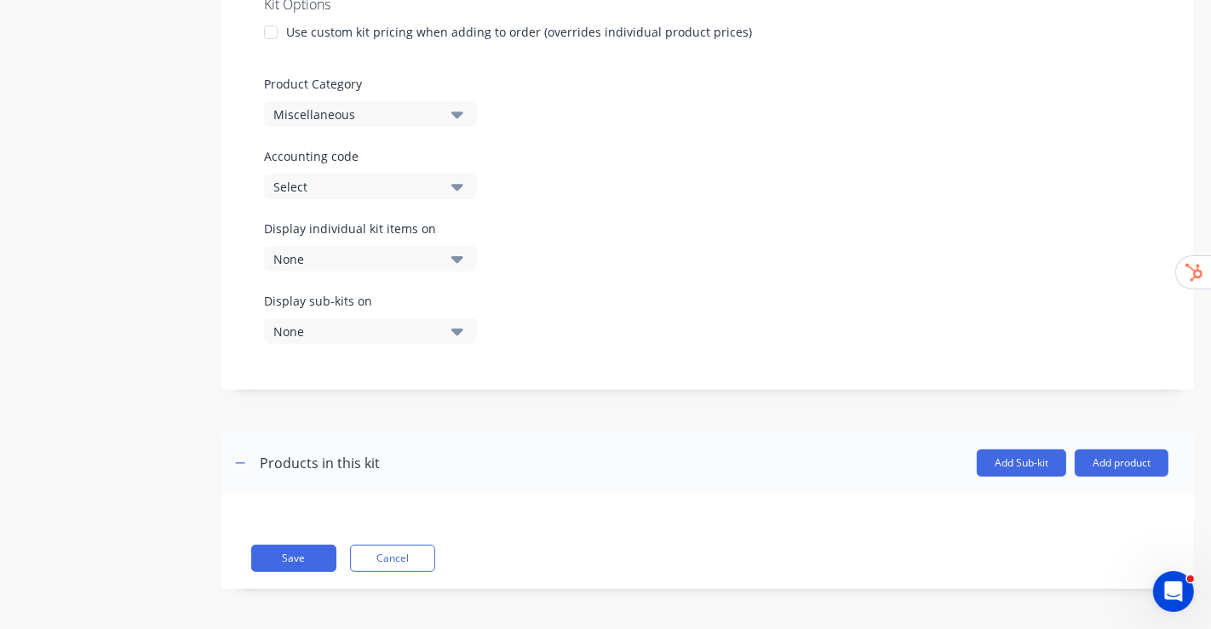
scroll to position [440, 0]
click at [449, 109] on button "Miscellaneous" at bounding box center [370, 113] width 213 height 26
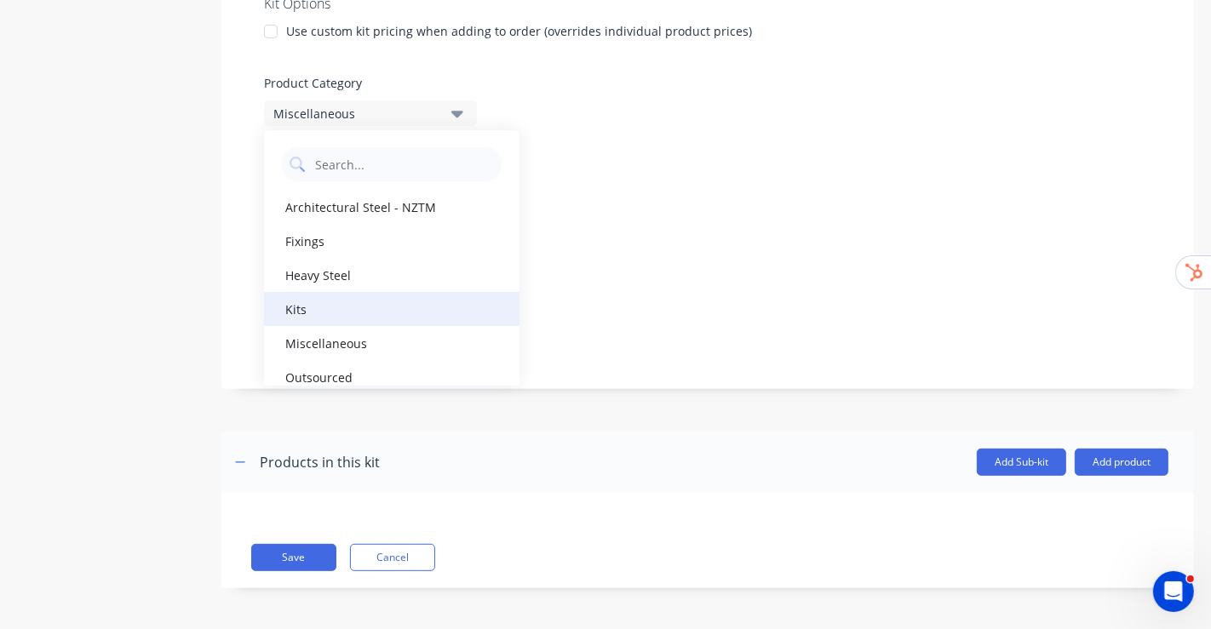
click at [327, 299] on div "Kits" at bounding box center [391, 309] width 255 height 34
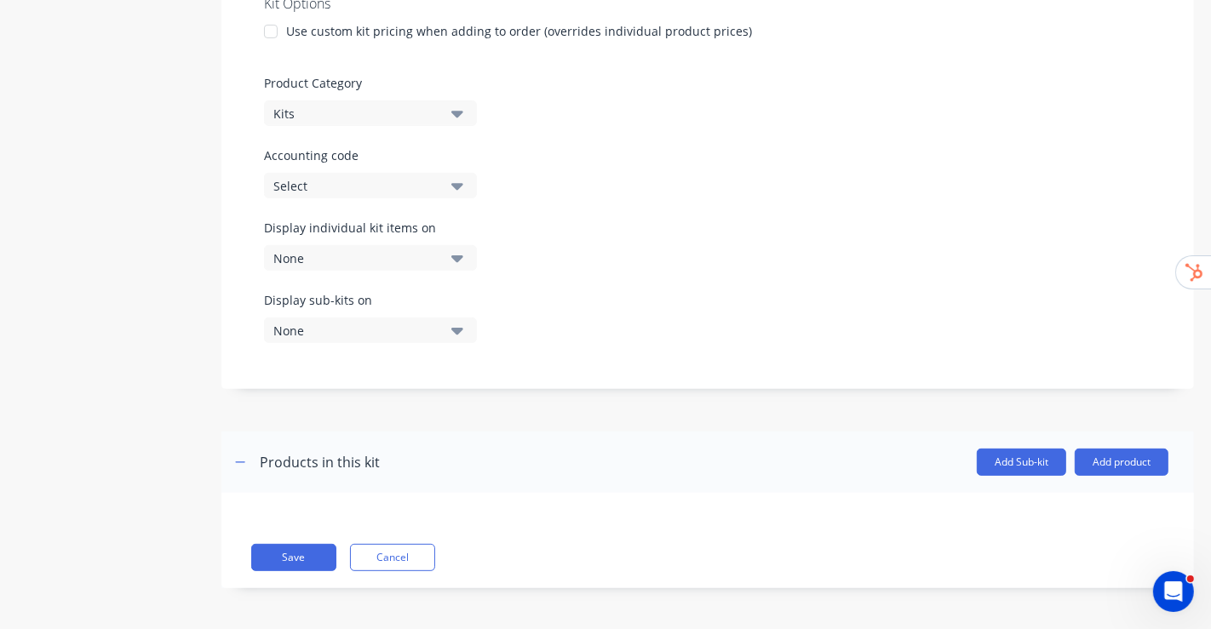
click at [663, 173] on div "Accounting code Select" at bounding box center [707, 172] width 887 height 52
click at [294, 566] on button "Save" at bounding box center [293, 557] width 85 height 27
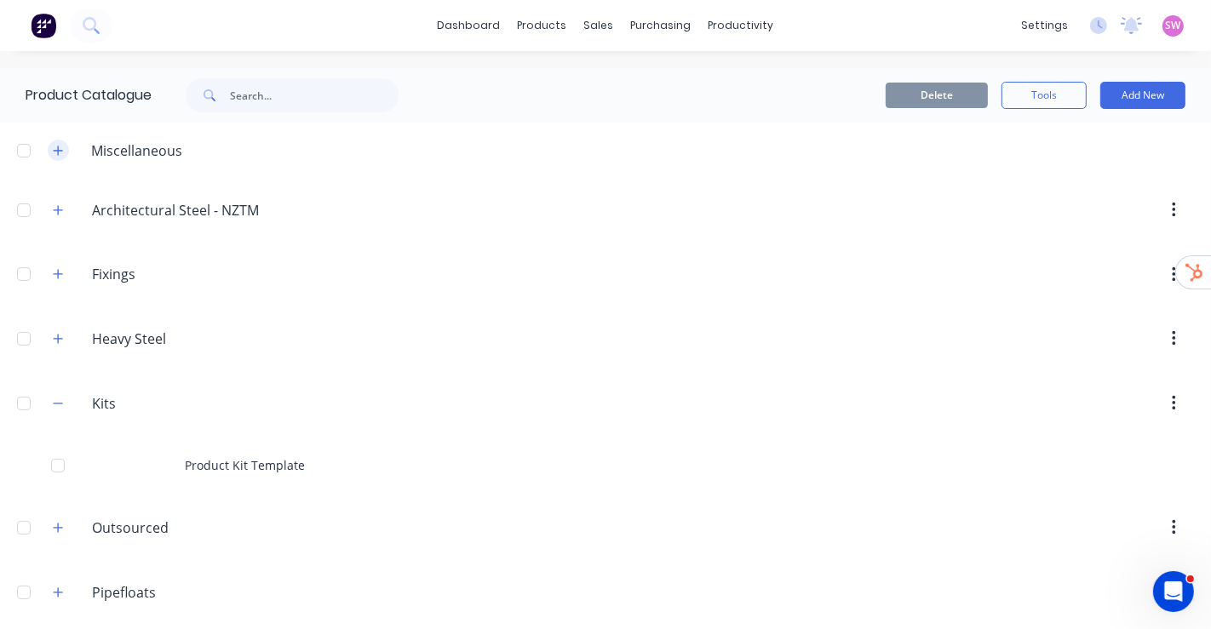
click at [65, 154] on button "button" at bounding box center [58, 150] width 21 height 21
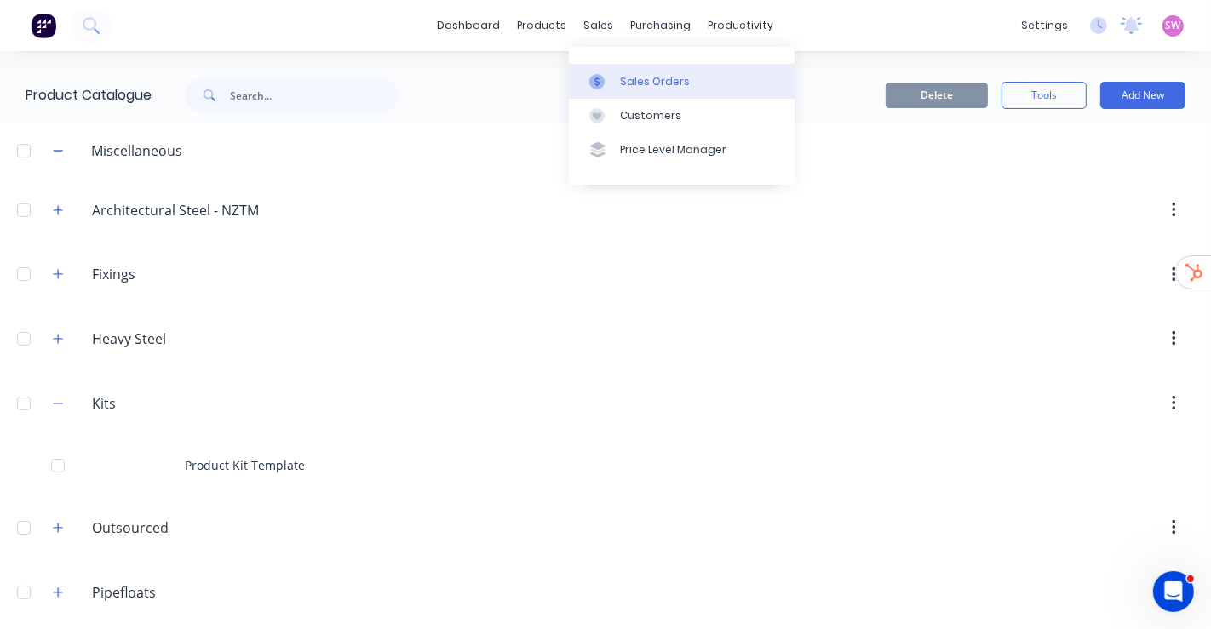
click at [623, 78] on div "Sales Orders" at bounding box center [655, 81] width 70 height 15
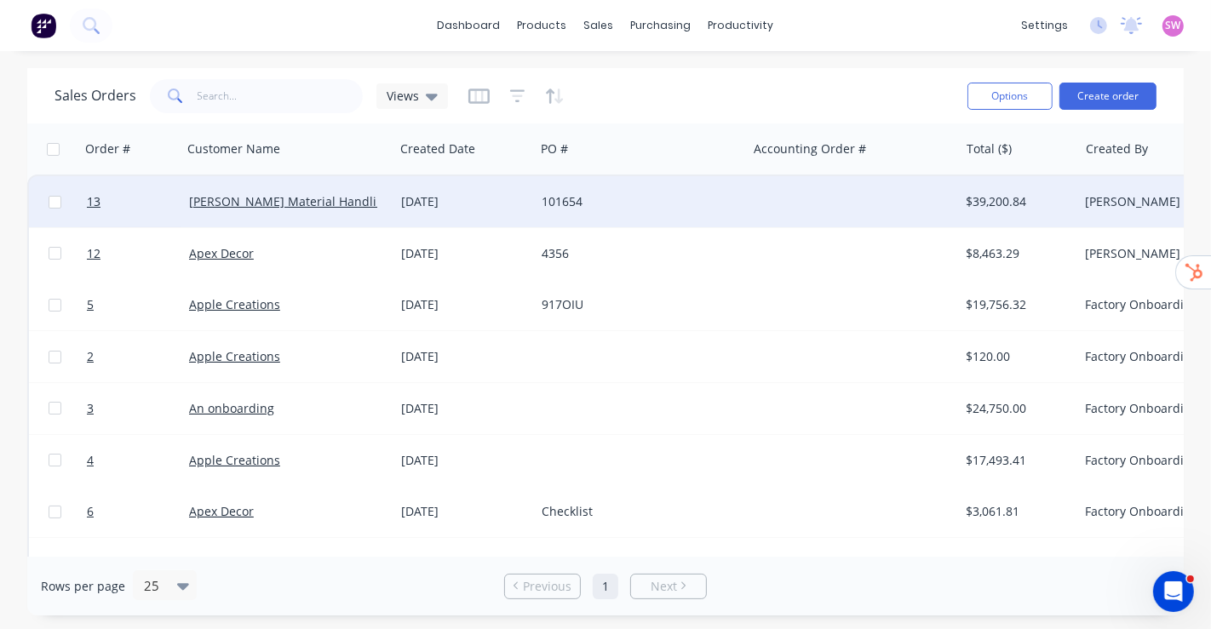
click at [652, 190] on div "101654" at bounding box center [641, 201] width 212 height 51
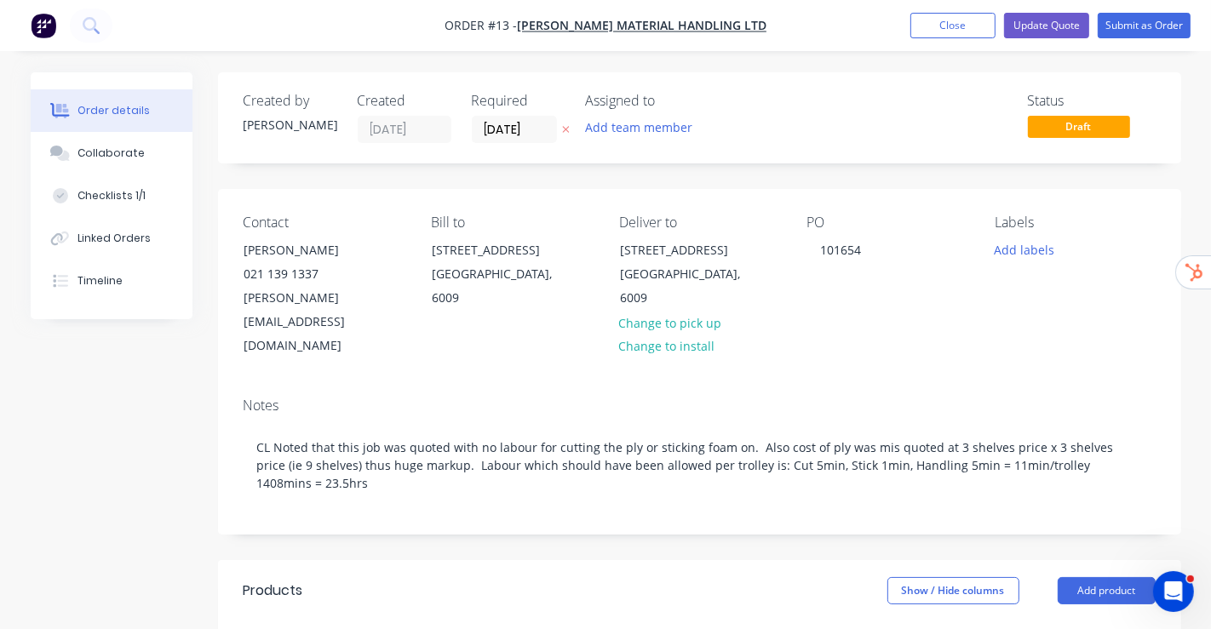
type input "$39.00"
type input "329.13"
type input "$167.3606"
type input "$8,033.31"
type input "$32.98"
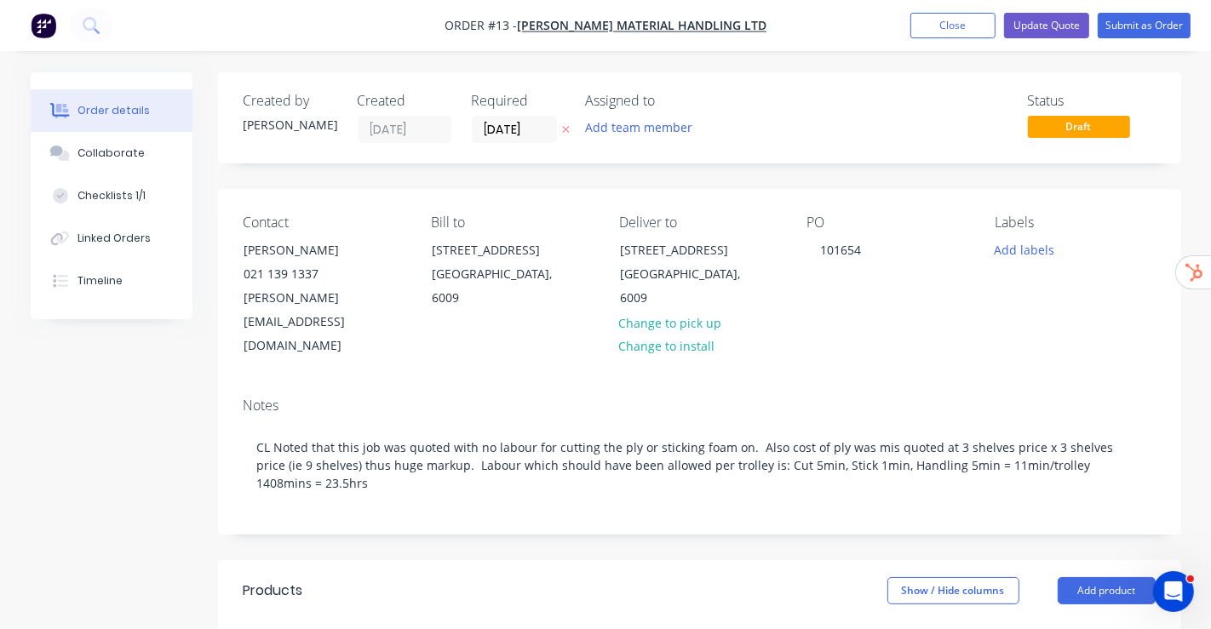
type input "43"
type input "$47.16"
type input "$18,109.44"
type input "$2.73"
type input "-100"
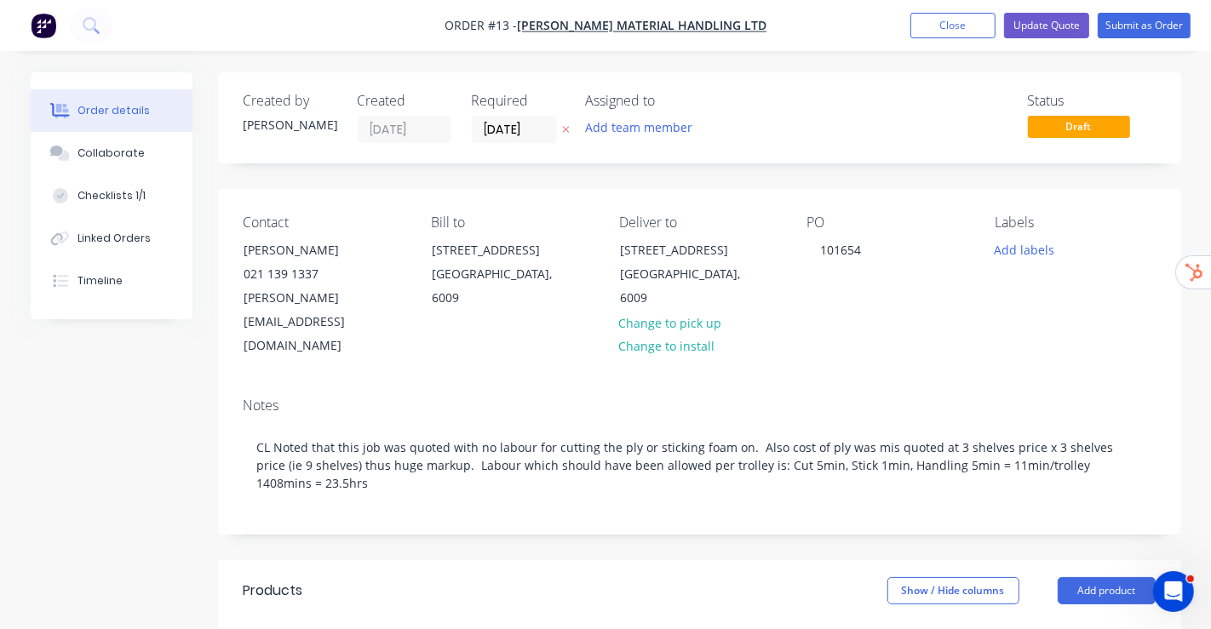
type input "$2.73"
type input "-100"
type input "$2.73"
type input "-100"
type input "$1.50"
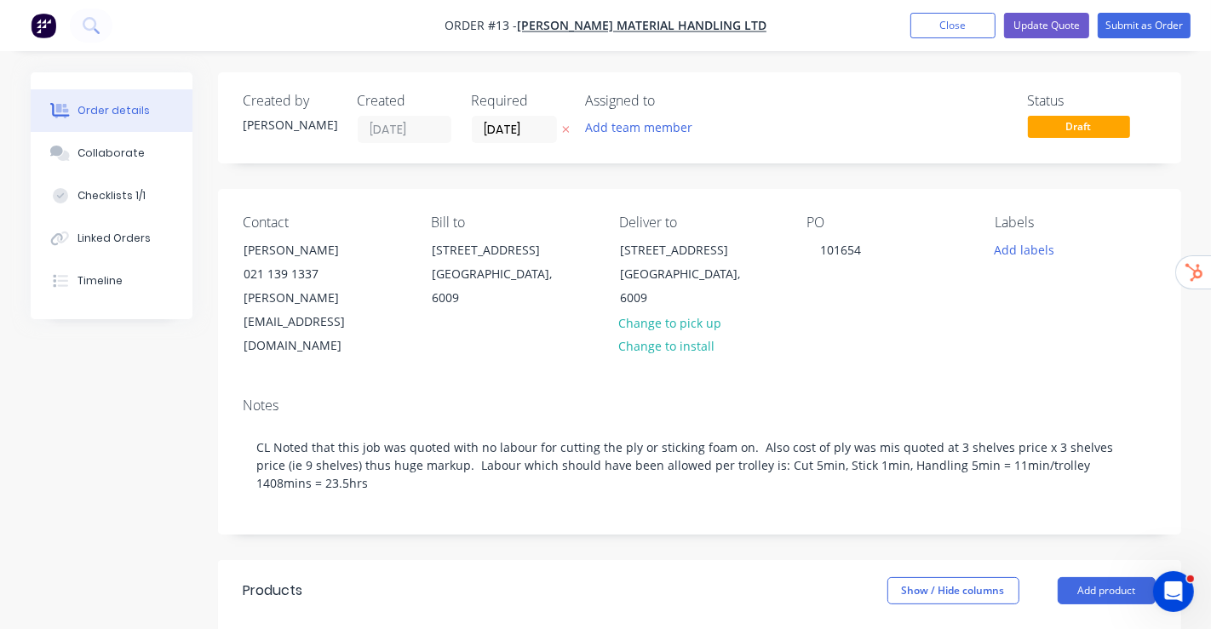
type input "-100"
type input "$140.00"
type input "20"
type input "$168.00"
type input "$336.00"
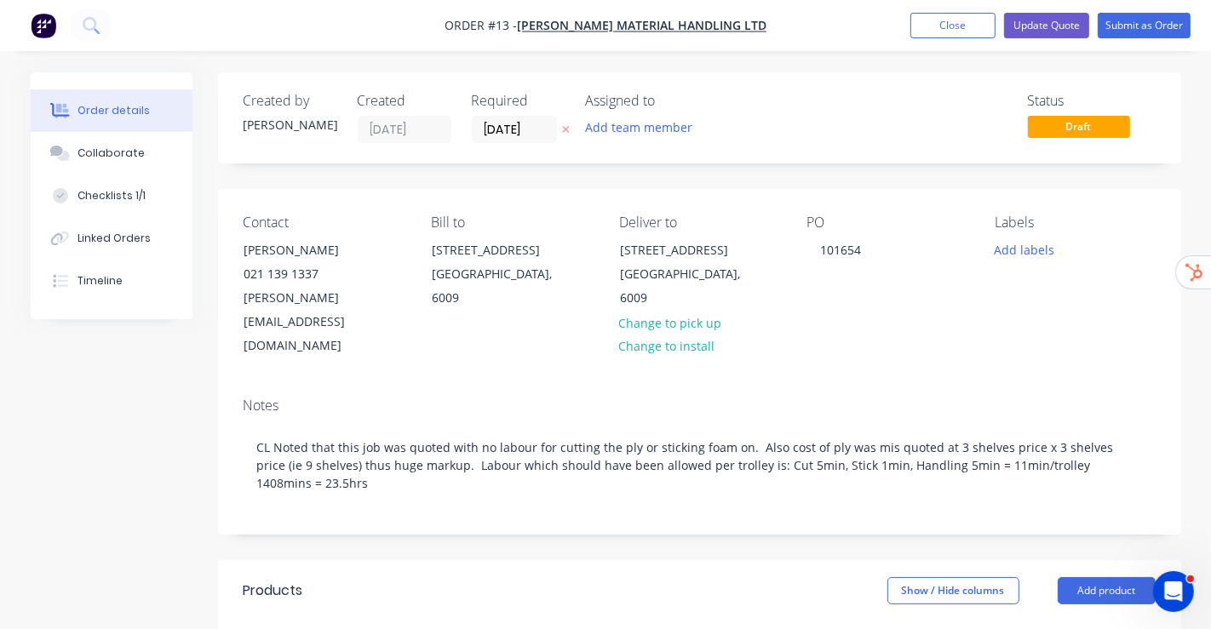
type input "$163.80"
type input "15.75"
type input "$189.60"
type input "$2,023.03"
type input "$163.80"
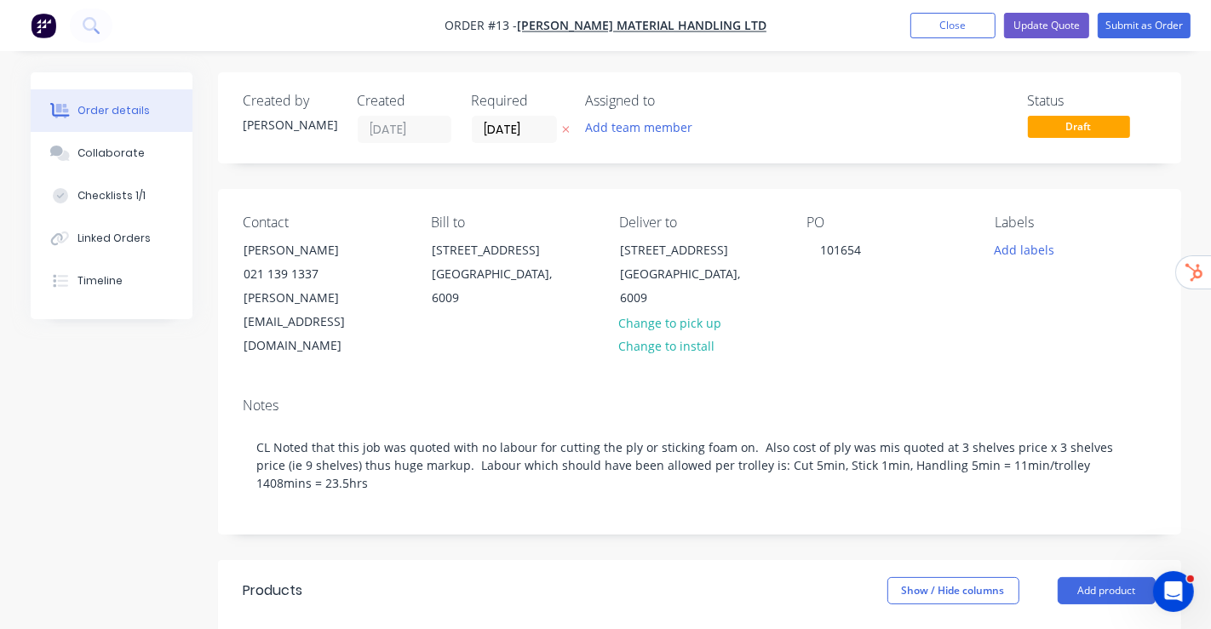
type input "15.75"
type input "$189.60"
type input "$403.85"
type input "$163.80"
type input "15.75"
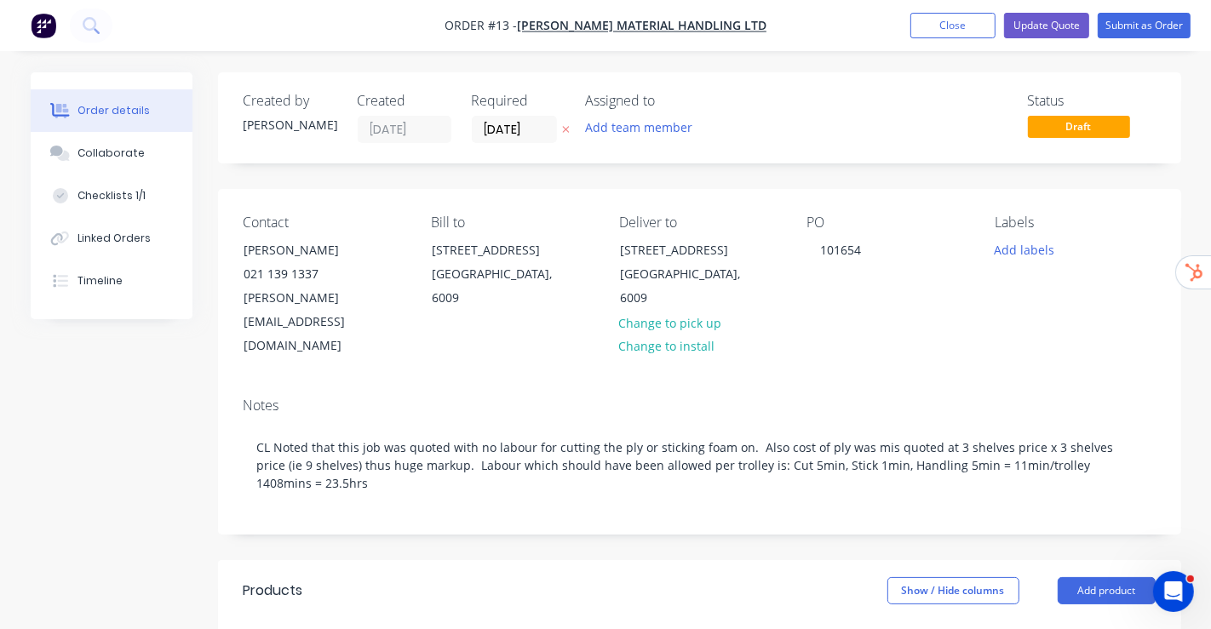
type input "$189.60"
type input "$2,023.03"
type input "$49.80"
type input "80.72"
type input "$90.00"
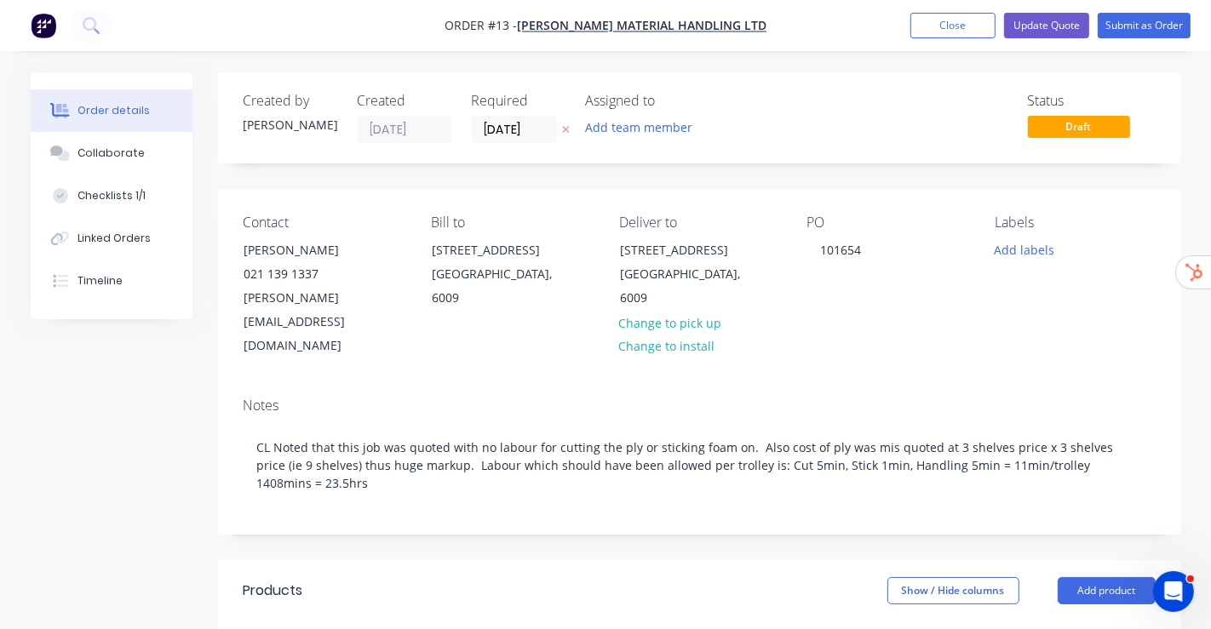
type input "$15.03"
type input "$140.00"
type input "20"
type input "$168.00"
type input "$336.00"
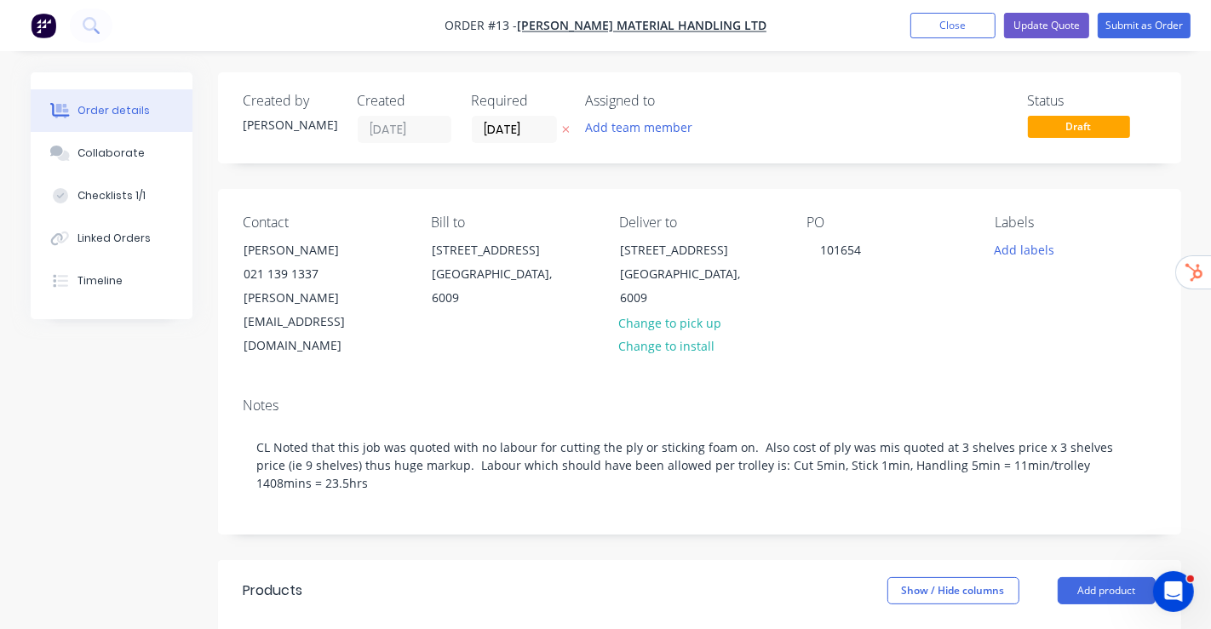
type input "$39.00"
type input "50"
type input "$58.50"
type input "$2,808.00"
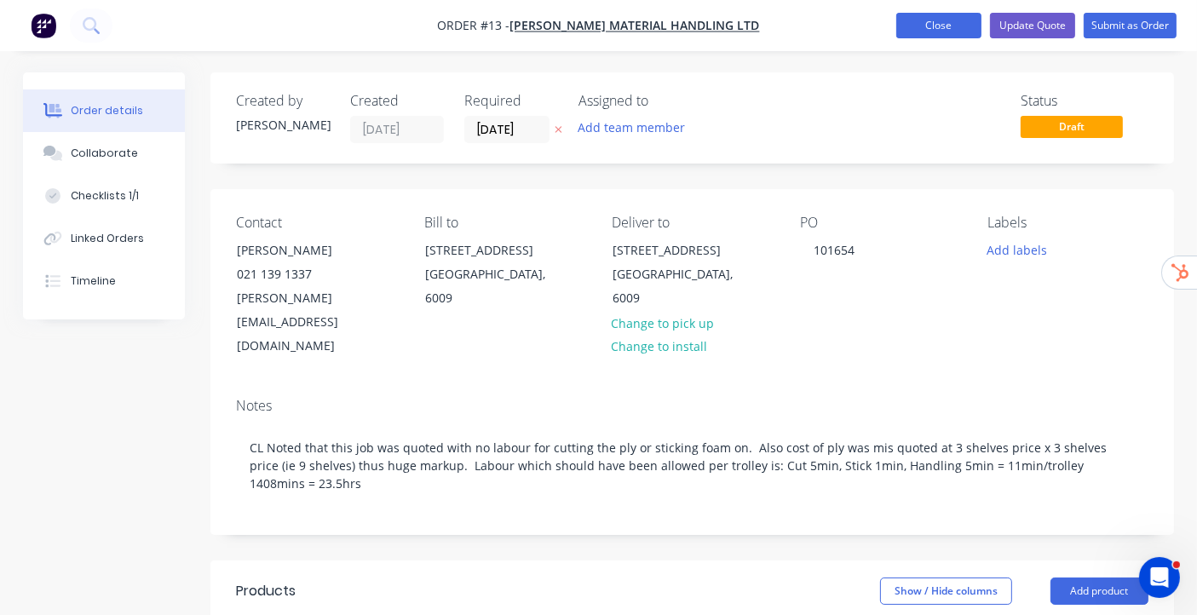
click at [912, 23] on button "Close" at bounding box center [938, 26] width 85 height 26
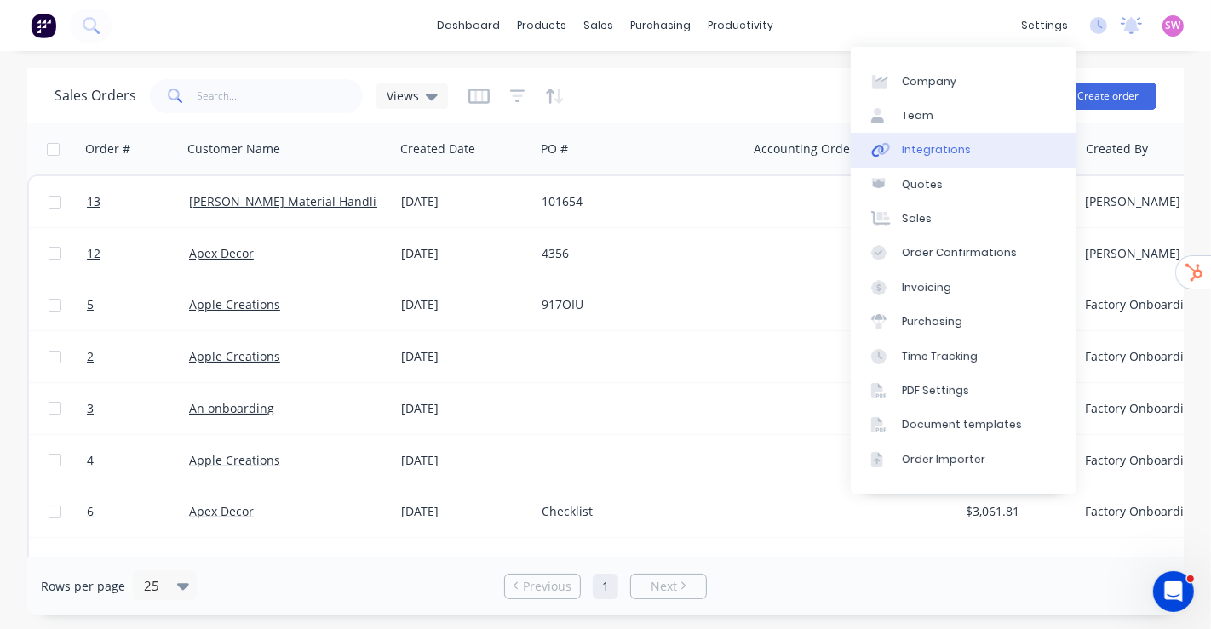
click at [963, 148] on link "Integrations" at bounding box center [964, 150] width 226 height 34
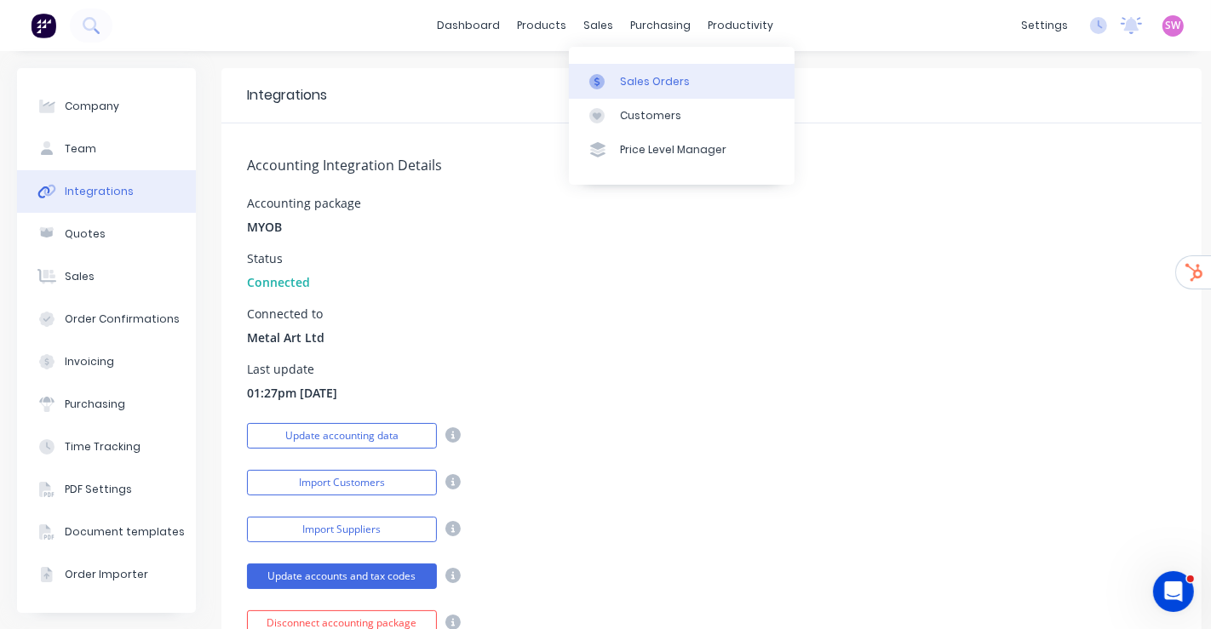
click at [632, 79] on div "Sales Orders" at bounding box center [655, 81] width 70 height 15
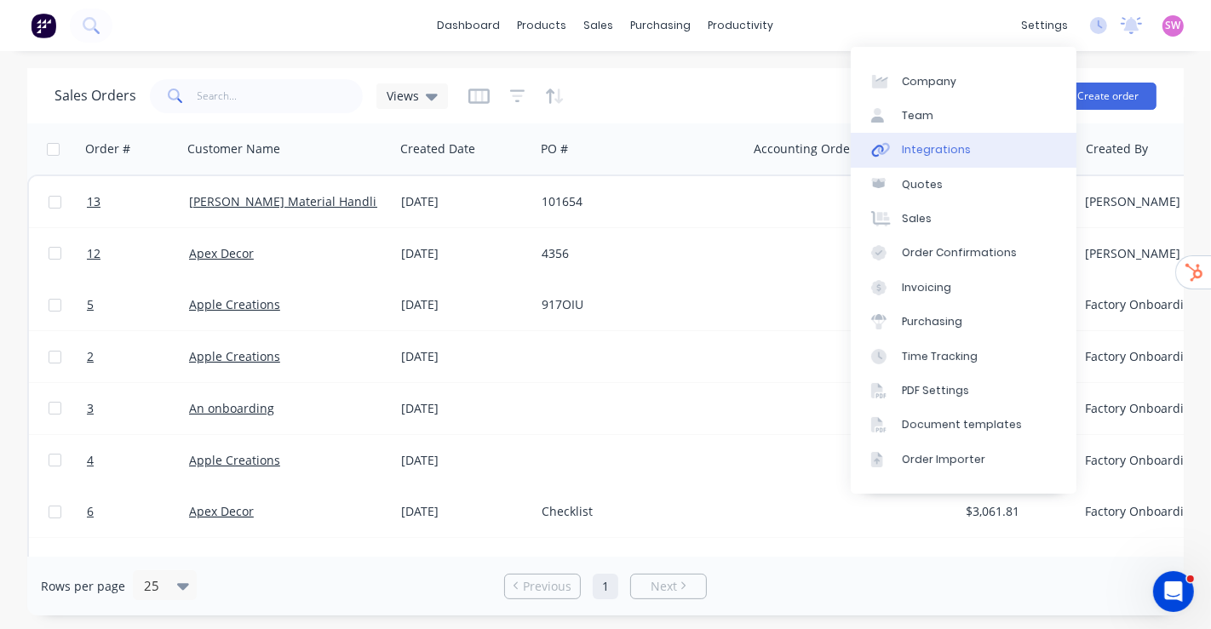
click at [975, 142] on link "Integrations" at bounding box center [964, 150] width 226 height 34
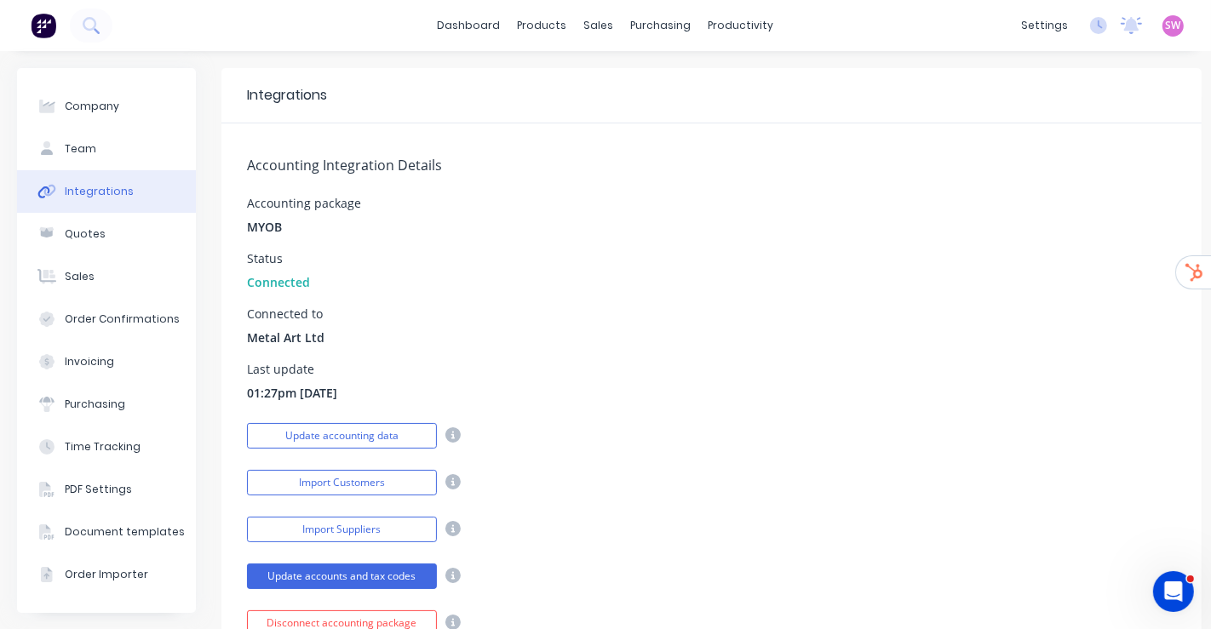
click at [697, 265] on div "Status Connected" at bounding box center [711, 272] width 929 height 38
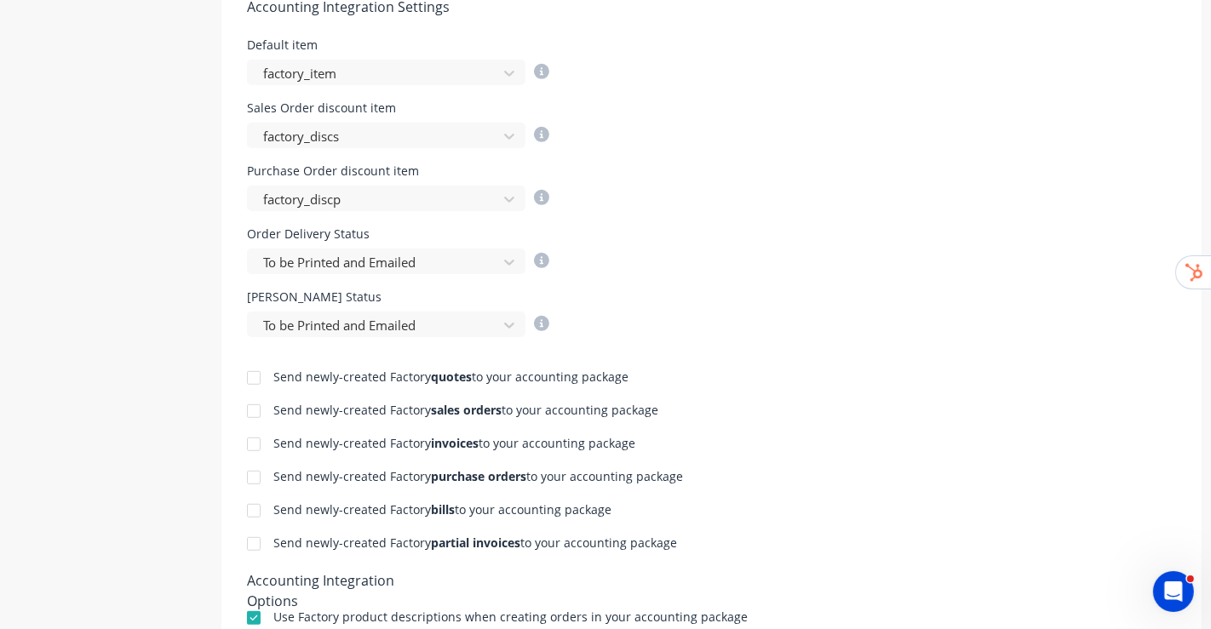
scroll to position [946, 0]
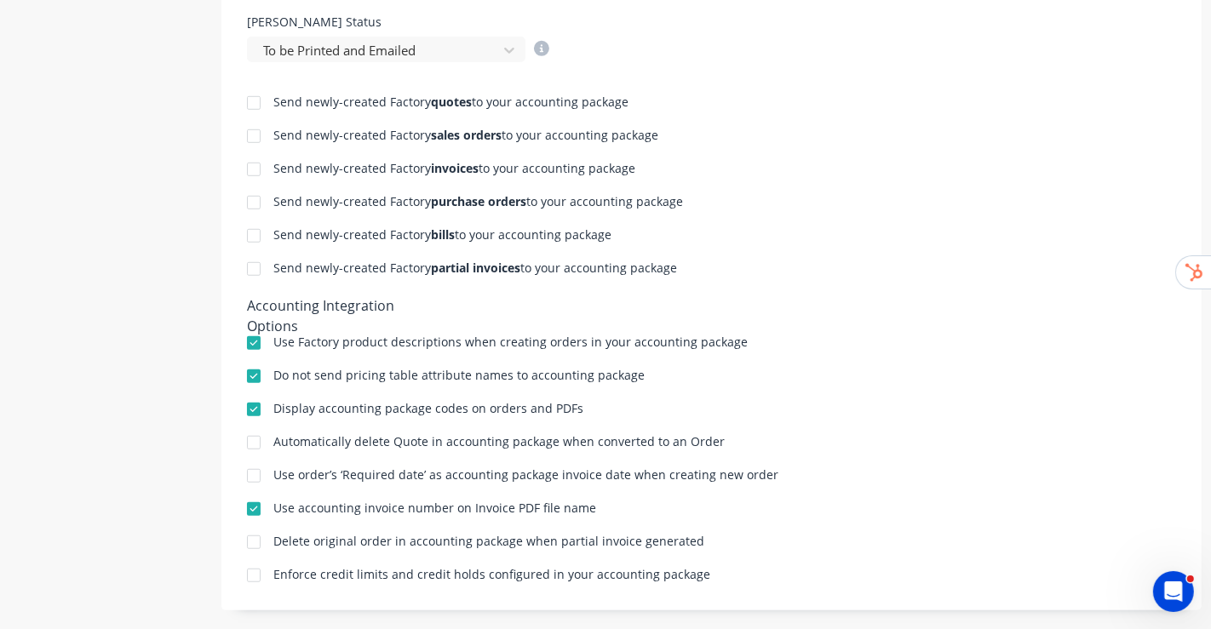
click at [252, 131] on div at bounding box center [254, 136] width 34 height 34
click at [254, 164] on div at bounding box center [254, 169] width 34 height 34
click at [261, 108] on div at bounding box center [254, 103] width 34 height 34
click at [261, 95] on div at bounding box center [254, 103] width 34 height 34
click at [250, 265] on div at bounding box center [254, 269] width 34 height 34
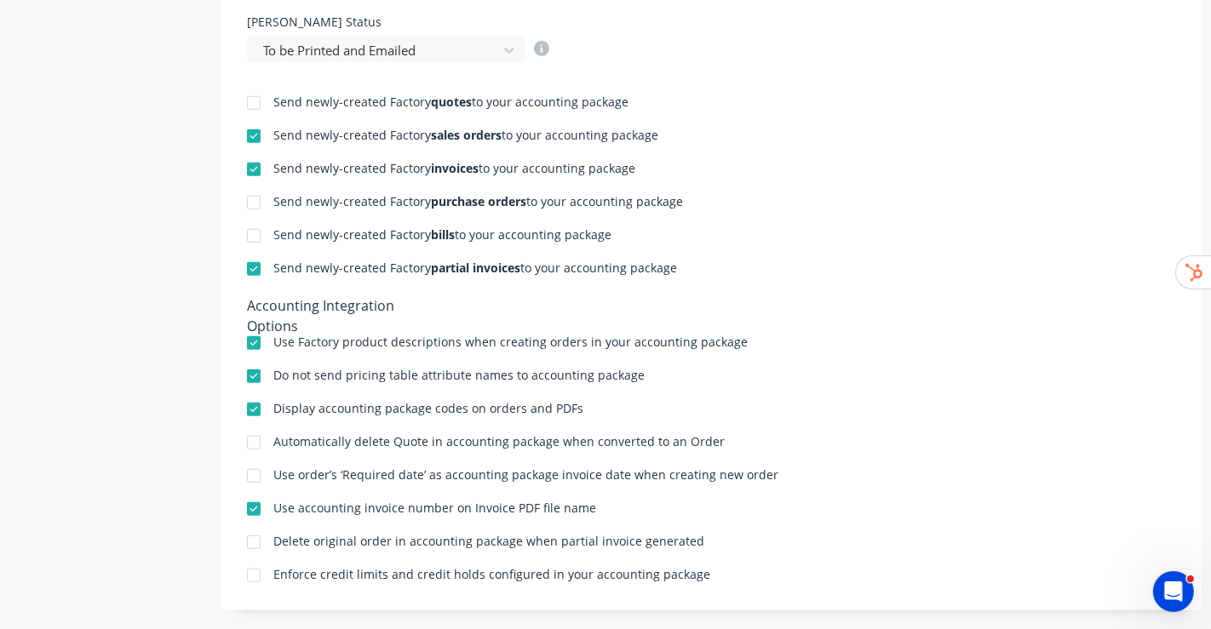
click at [255, 261] on div at bounding box center [254, 269] width 34 height 34
click at [255, 169] on div at bounding box center [254, 169] width 34 height 34
click at [254, 129] on div at bounding box center [254, 136] width 34 height 34
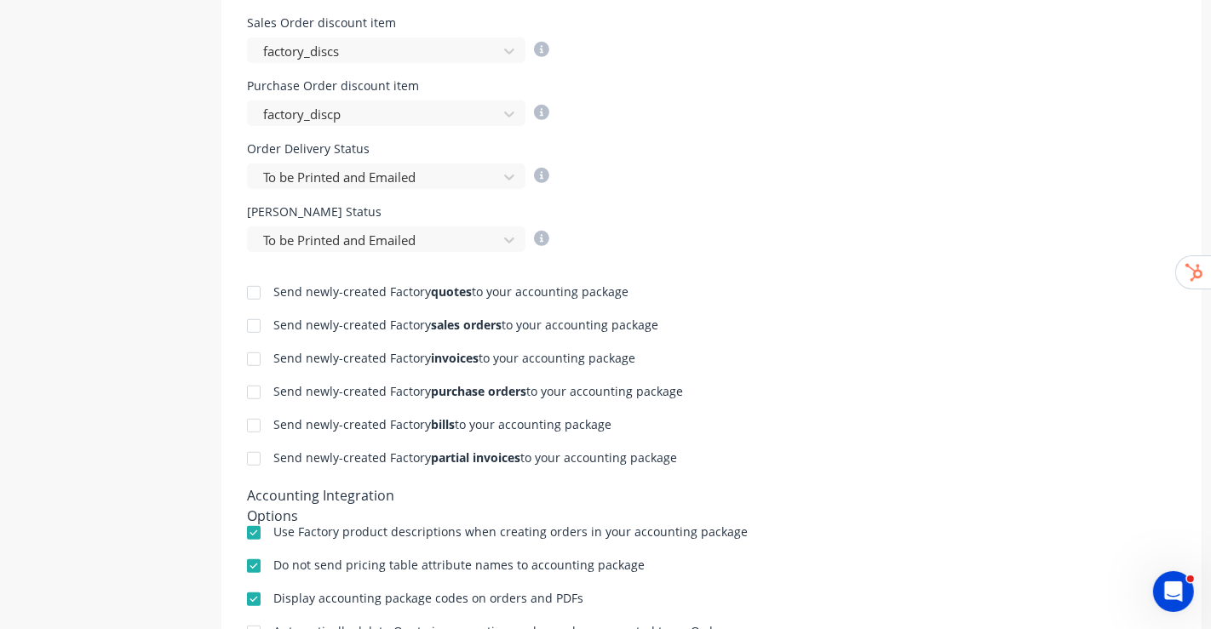
click at [1088, 230] on div "[PERSON_NAME] Status To be Printed and Emailed" at bounding box center [711, 229] width 929 height 46
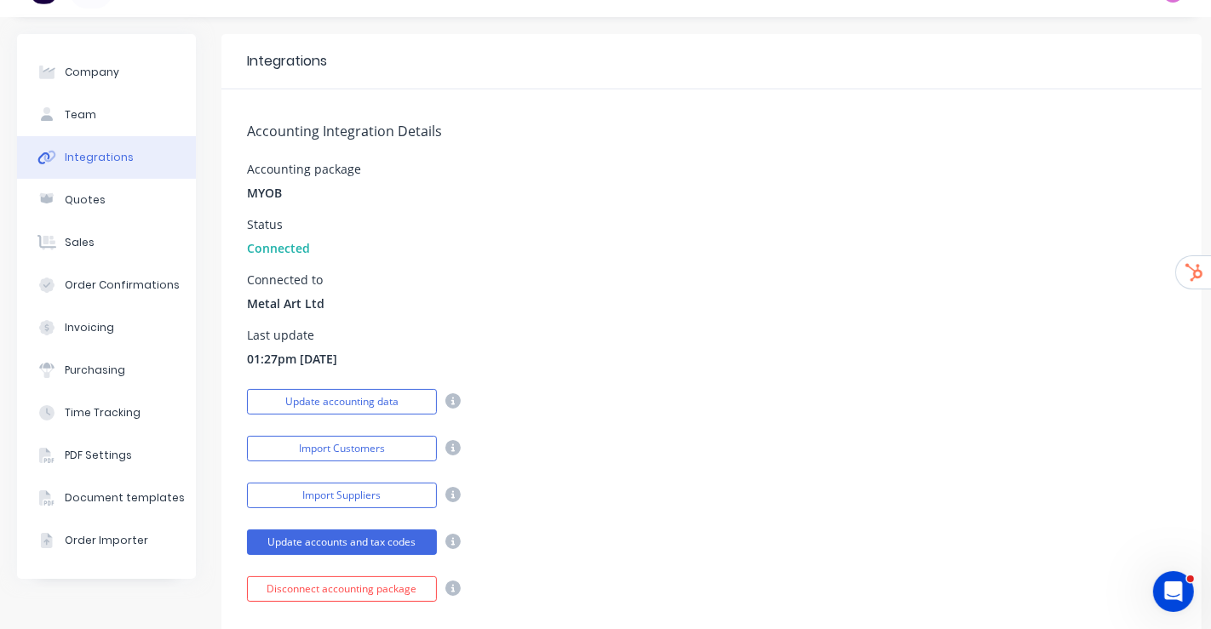
scroll to position [0, 0]
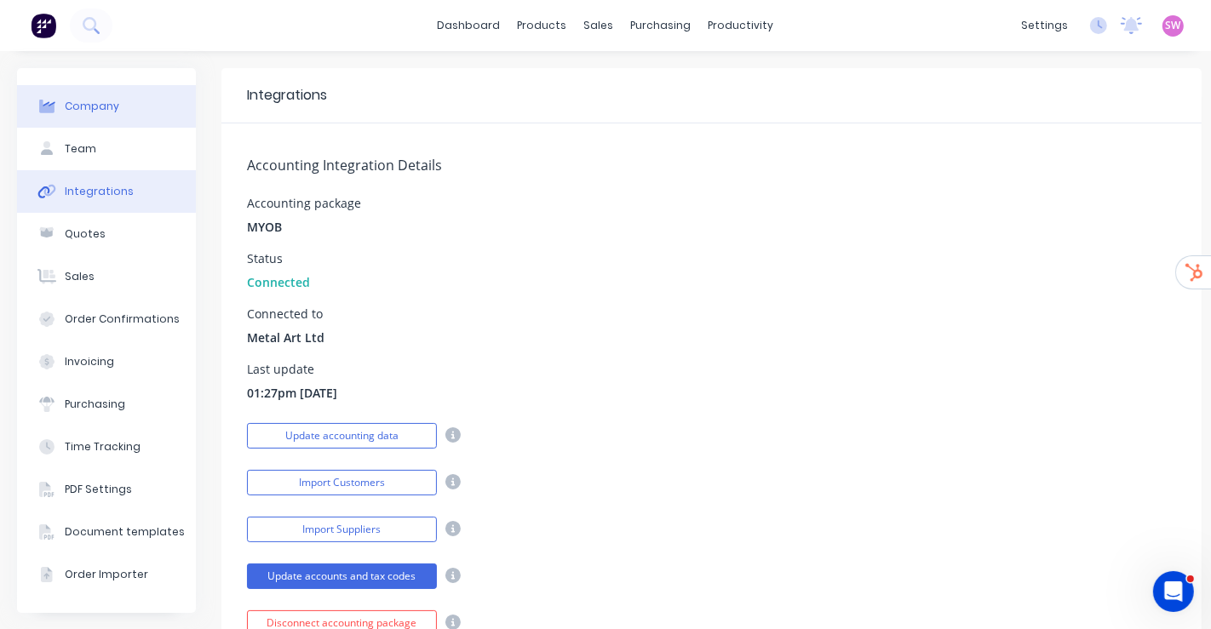
click at [141, 108] on button "Company" at bounding box center [106, 106] width 179 height 43
select select "NZ"
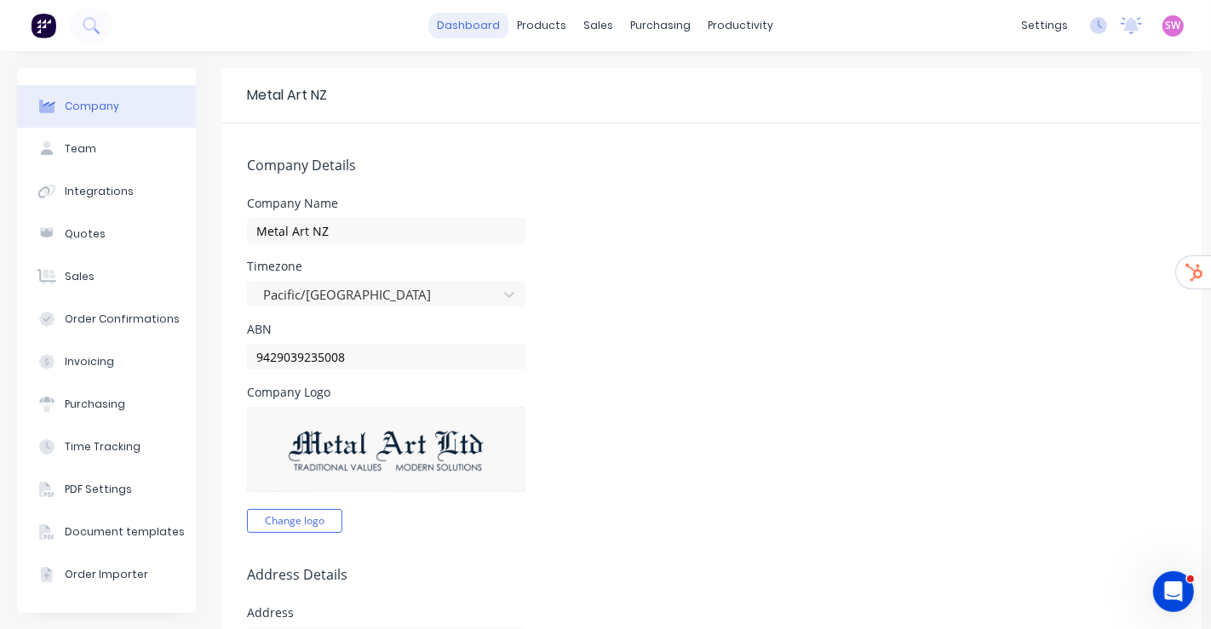
click at [481, 37] on link "dashboard" at bounding box center [469, 26] width 80 height 26
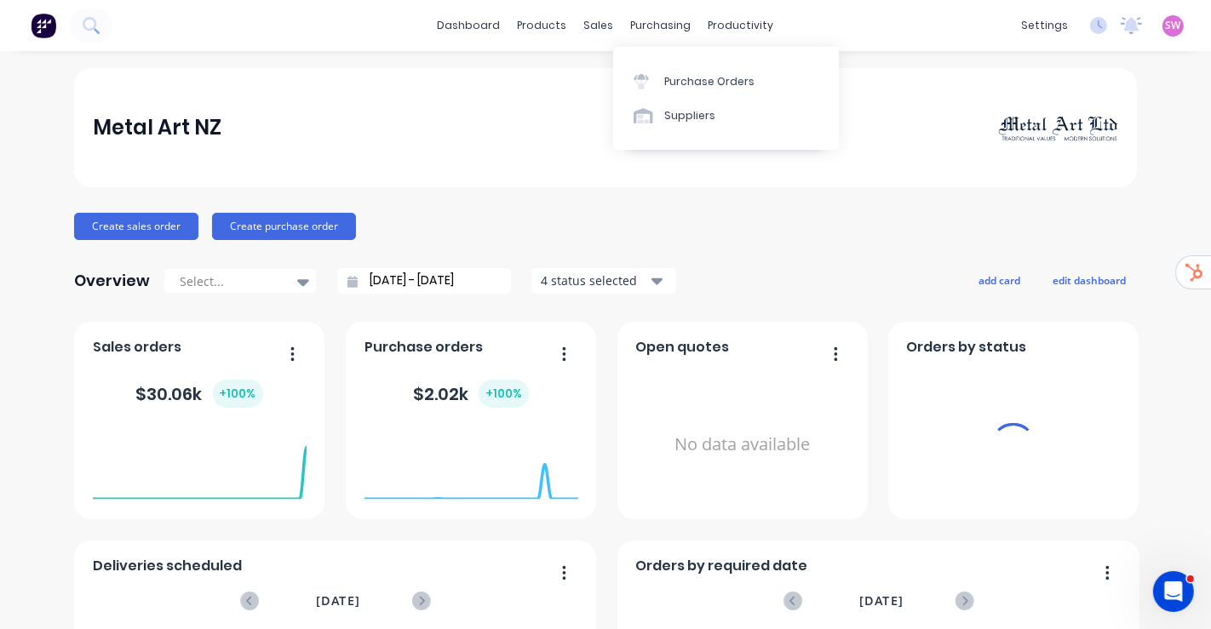
click at [1166, 24] on span "SW" at bounding box center [1173, 25] width 15 height 15
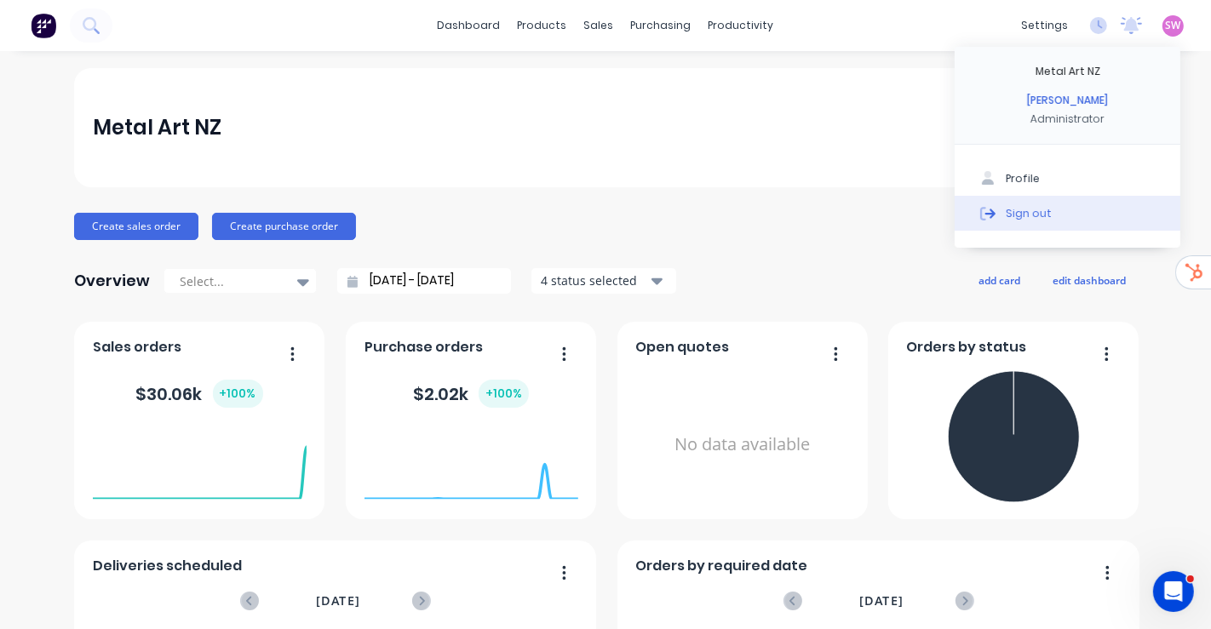
click at [1085, 219] on button "Sign out" at bounding box center [1068, 213] width 226 height 34
